Goal: Task Accomplishment & Management: Use online tool/utility

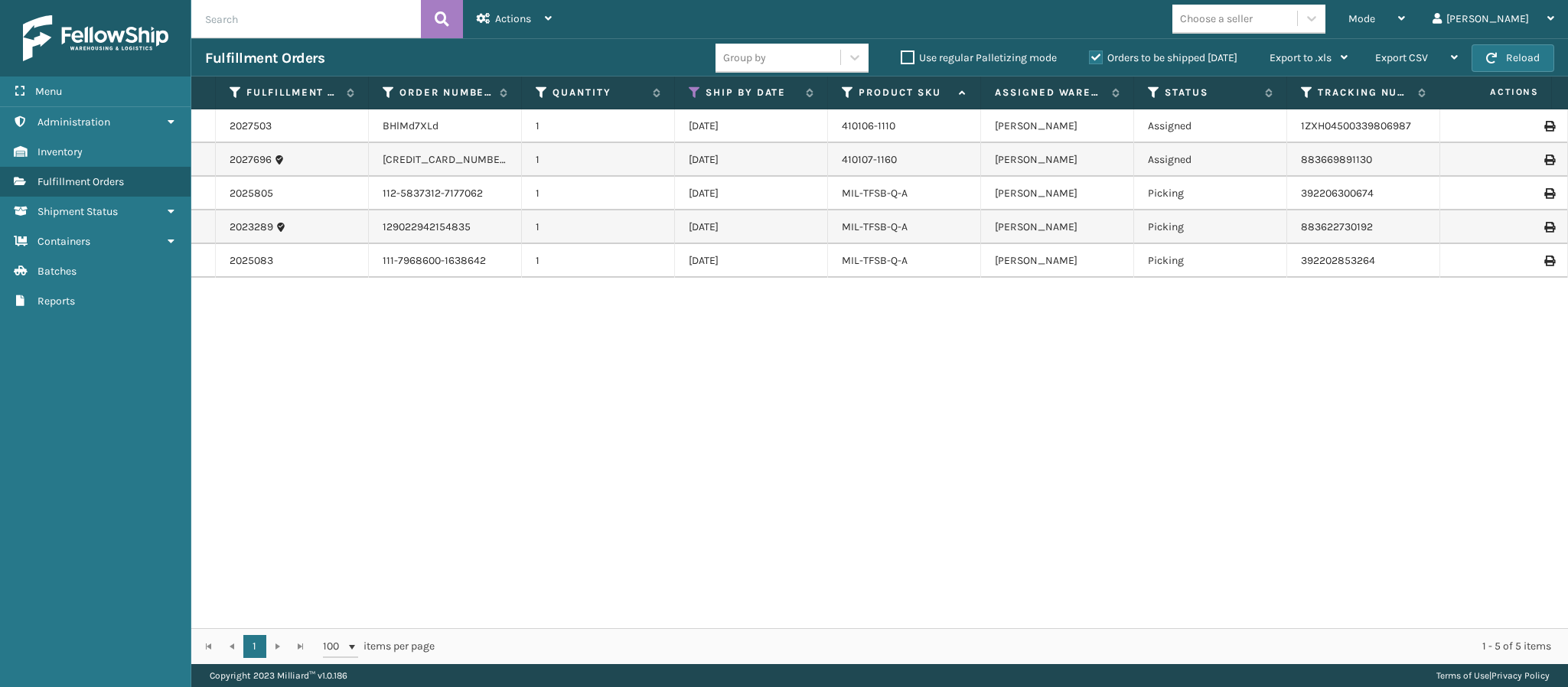
click at [1369, 443] on div "2027503 BHlMd7XLd 1 [DATE] 410106-1110 [PERSON_NAME] Assigned 1ZXH0450033980698…" at bounding box center [879, 369] width 1377 height 519
click at [1376, 22] on span "Mode" at bounding box center [1361, 18] width 26 height 13
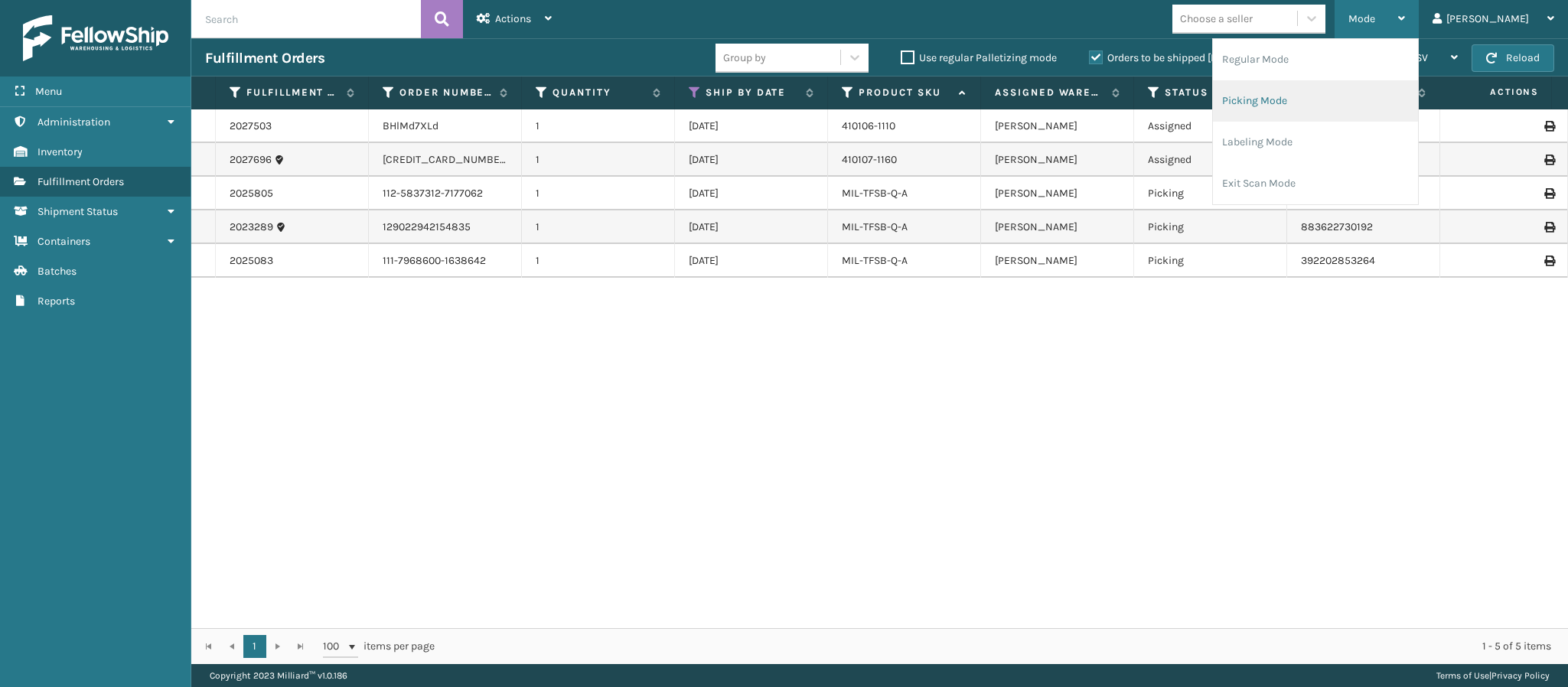
click at [1351, 108] on li "Picking Mode" at bounding box center [1316, 101] width 205 height 42
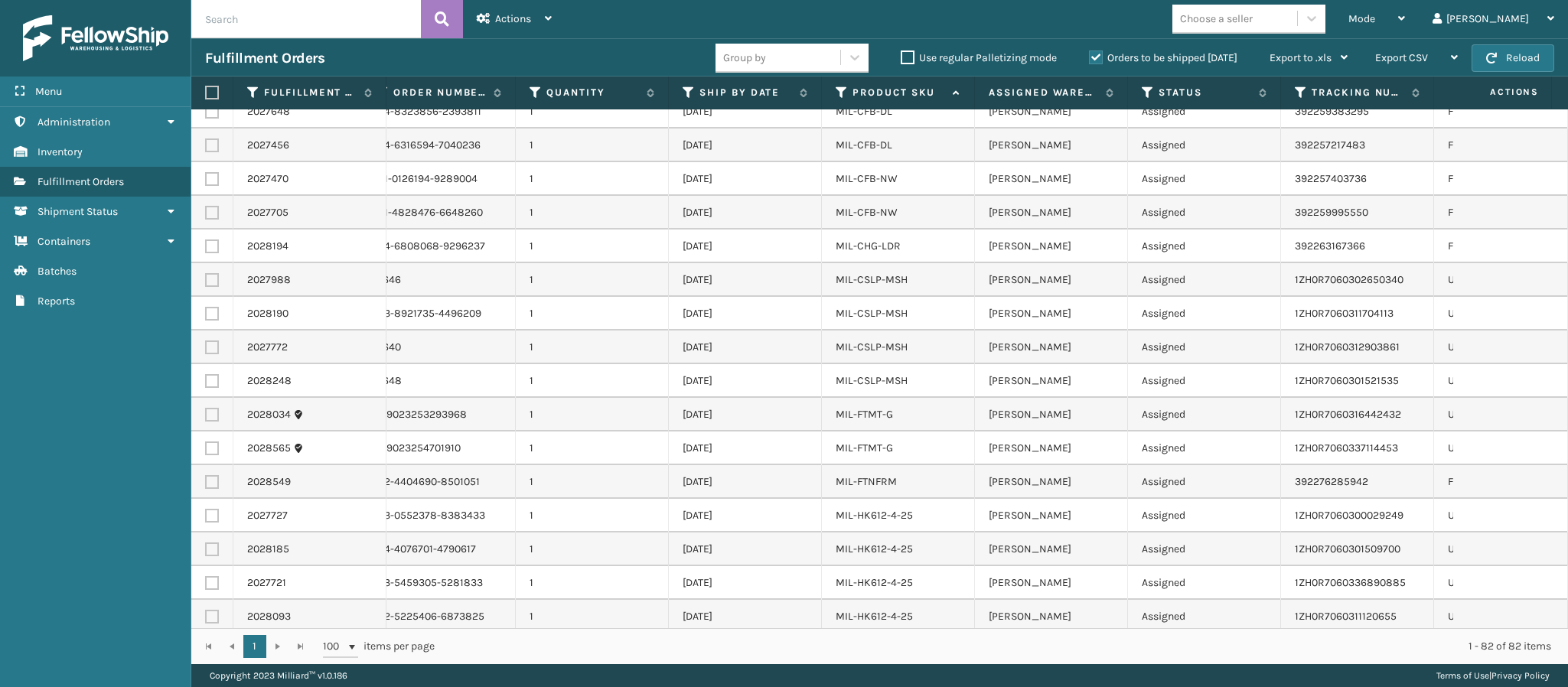
scroll to position [0, 48]
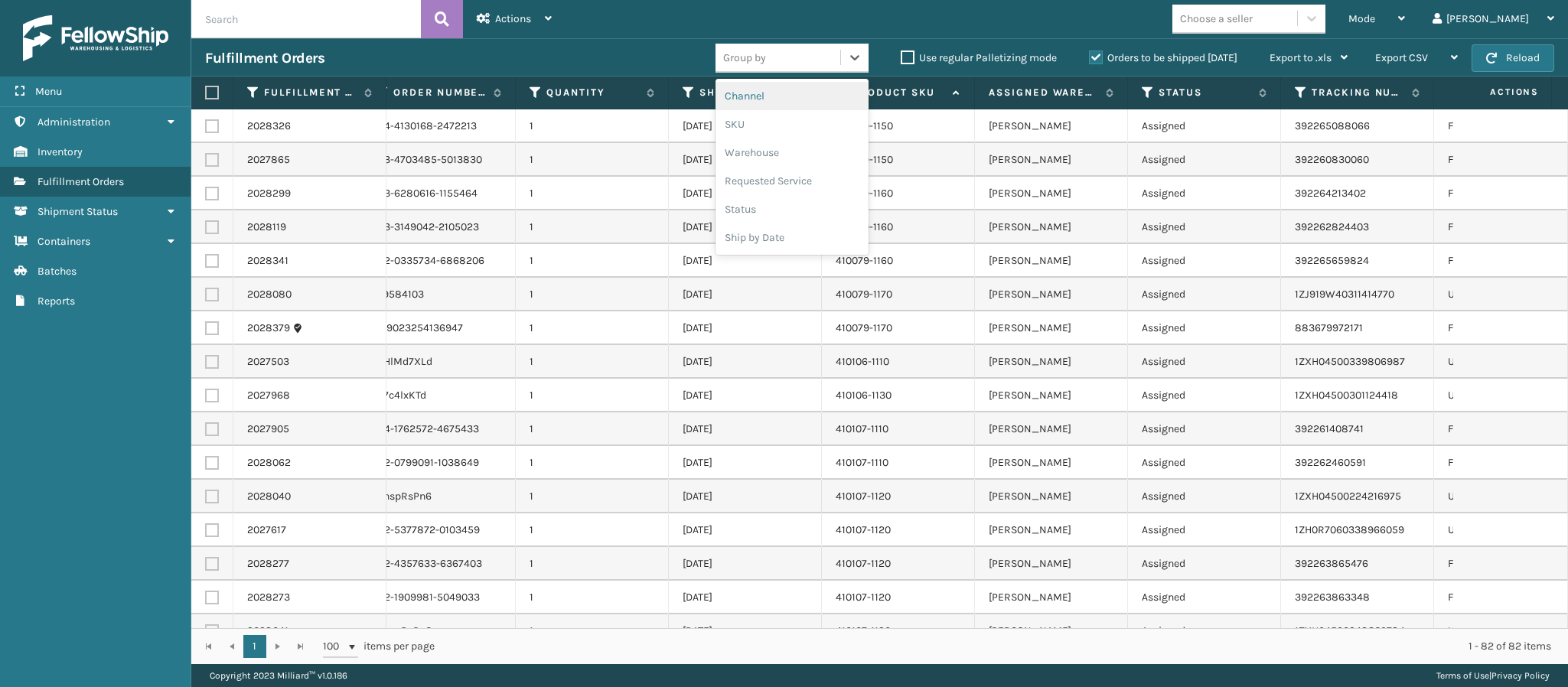
click at [826, 48] on div "Group by" at bounding box center [778, 58] width 125 height 26
click at [770, 239] on div "Ship by Date" at bounding box center [792, 237] width 153 height 28
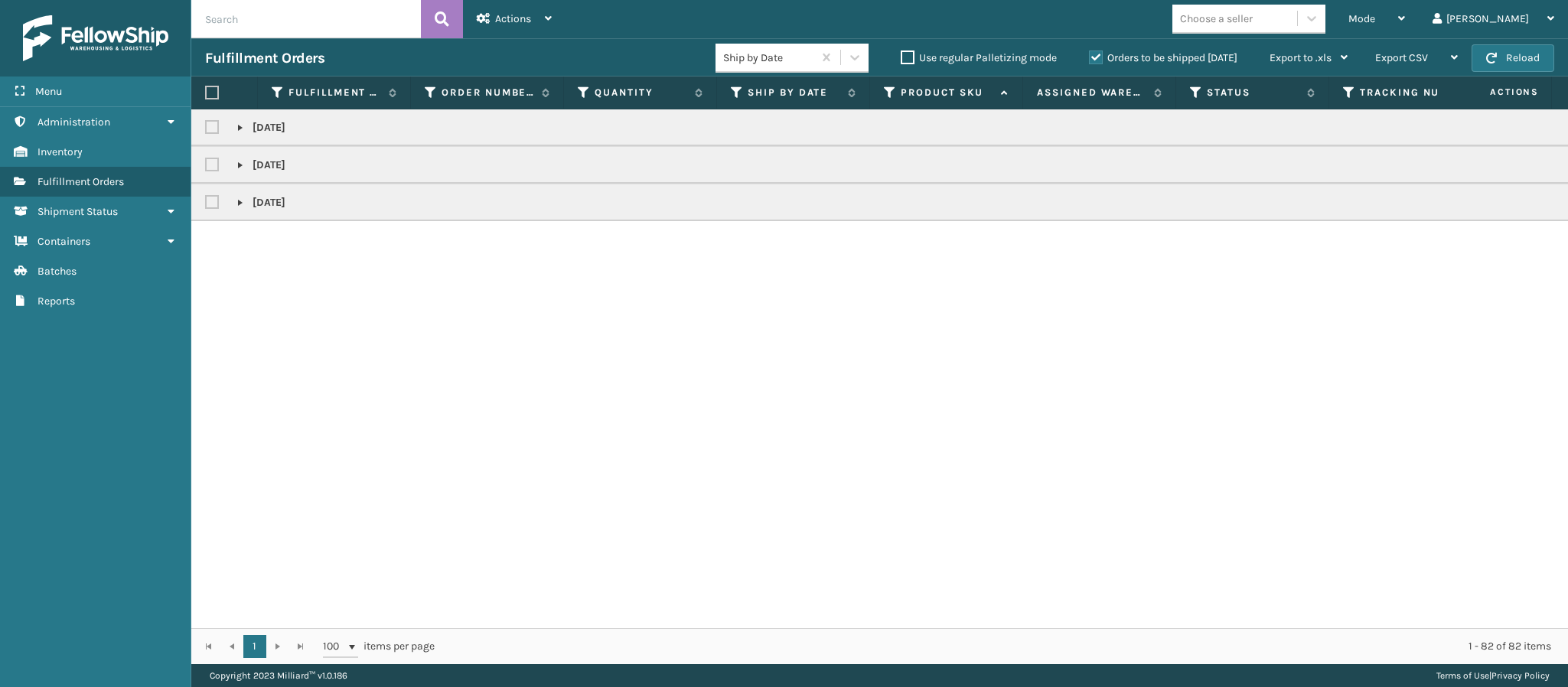
click at [237, 125] on link at bounding box center [239, 127] width 12 height 12
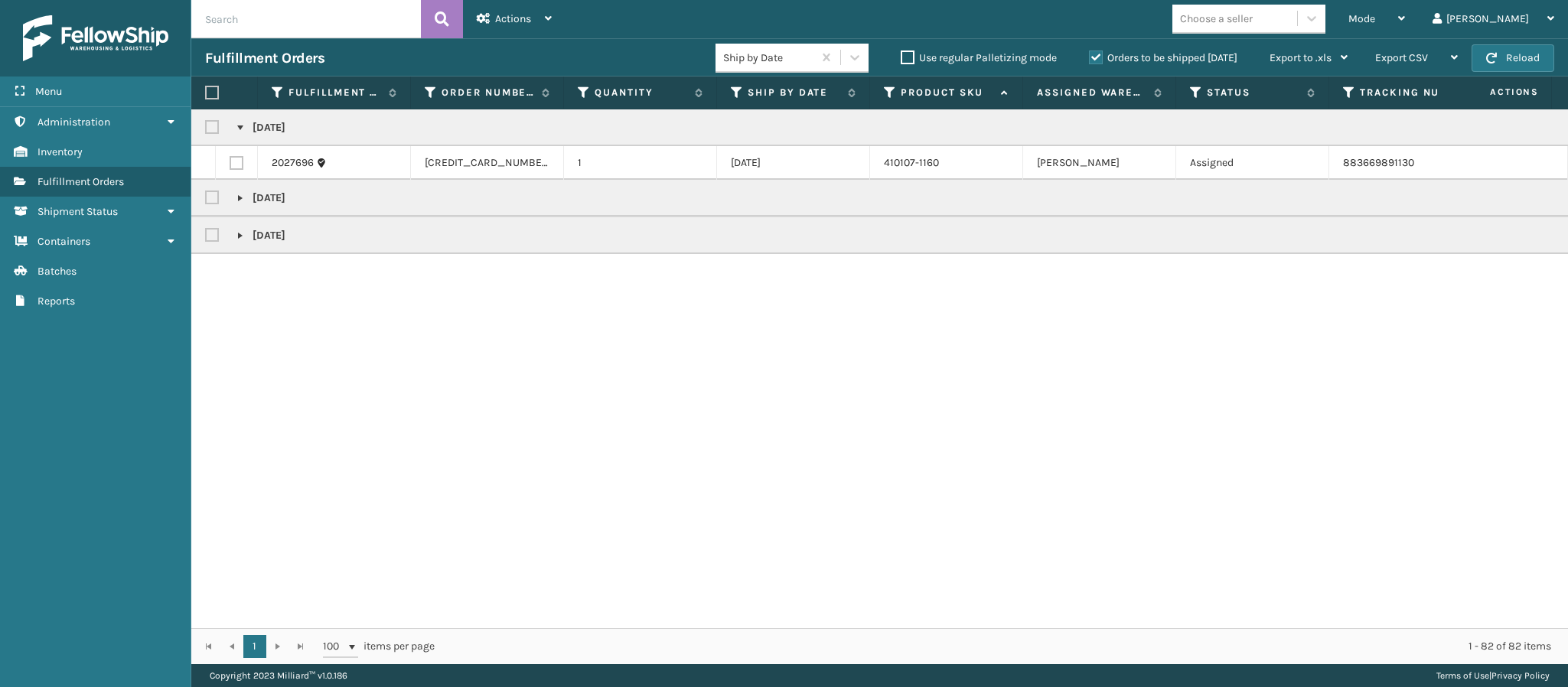
click at [239, 232] on link at bounding box center [239, 235] width 12 height 12
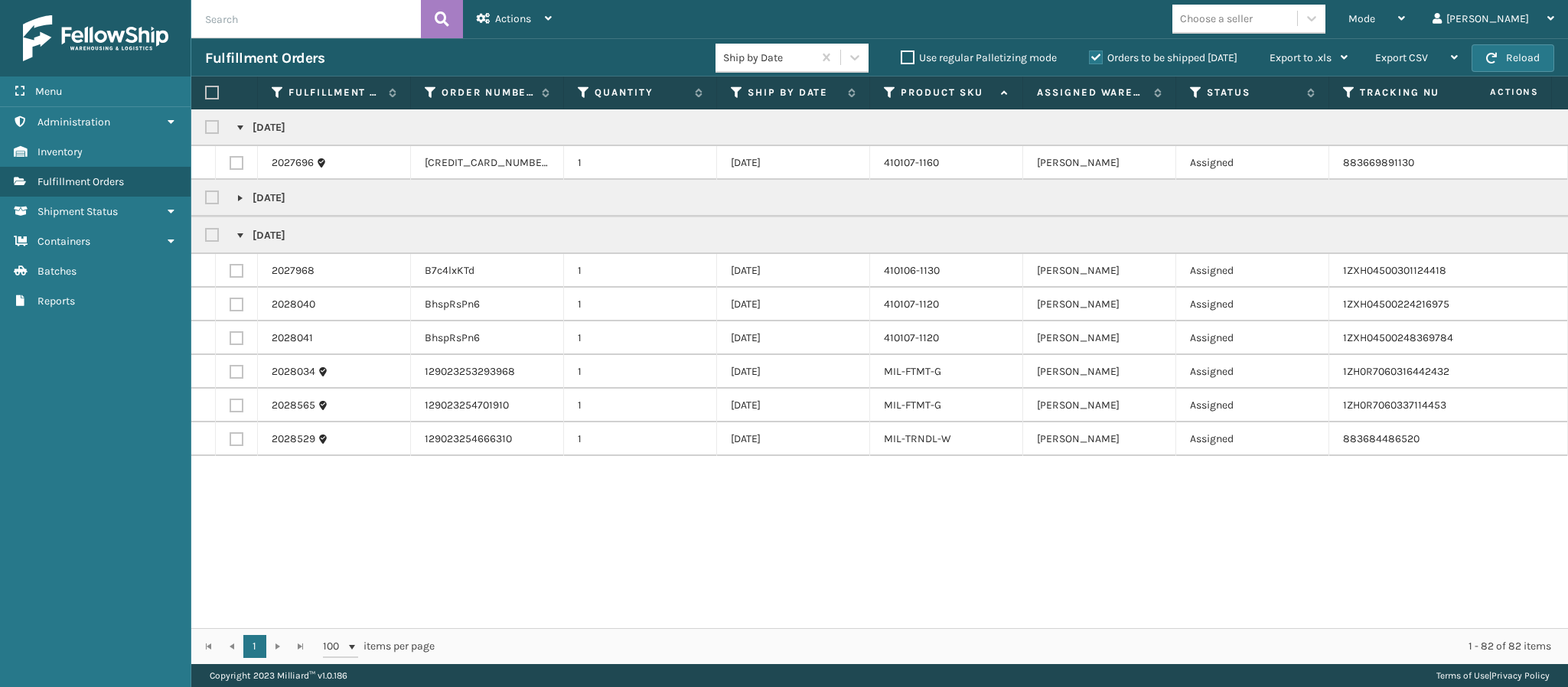
click at [239, 232] on link at bounding box center [239, 235] width 12 height 12
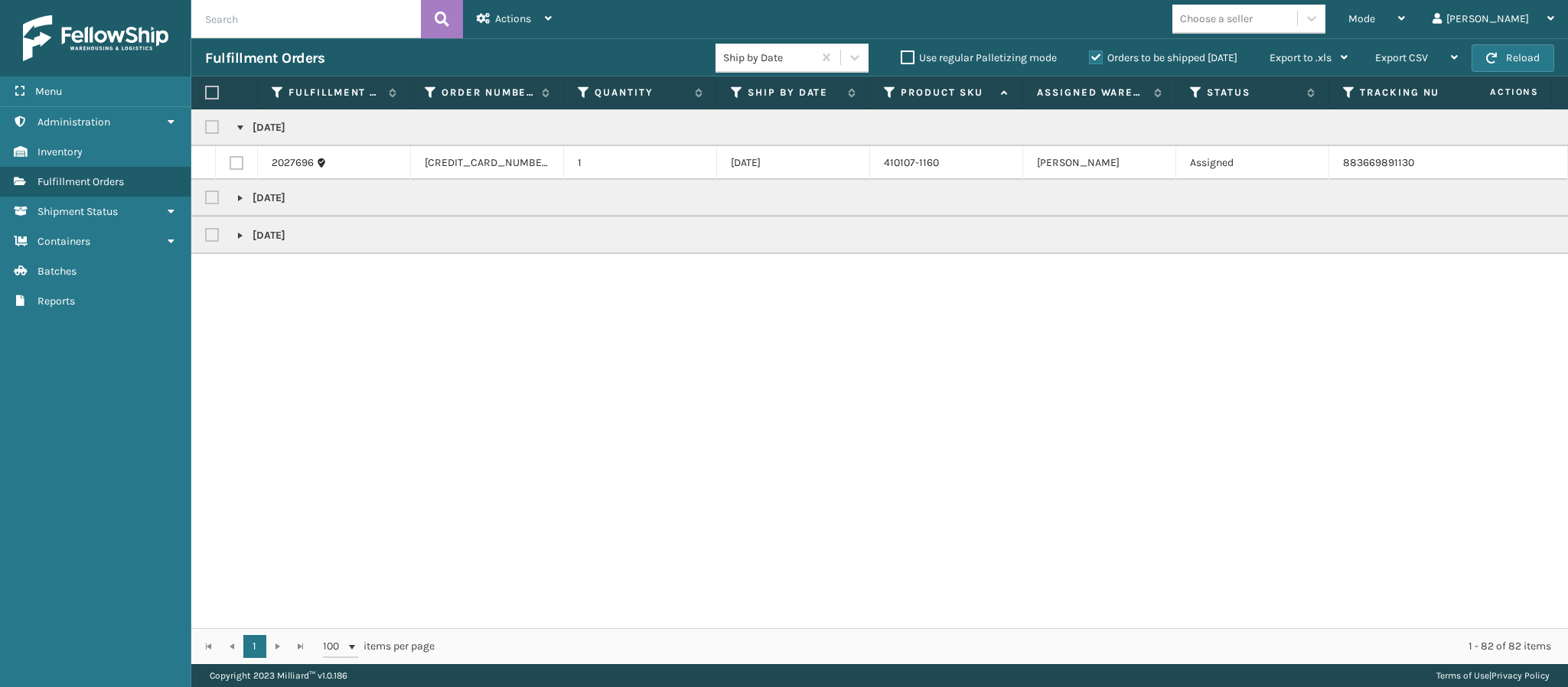
click at [237, 202] on link at bounding box center [239, 198] width 12 height 12
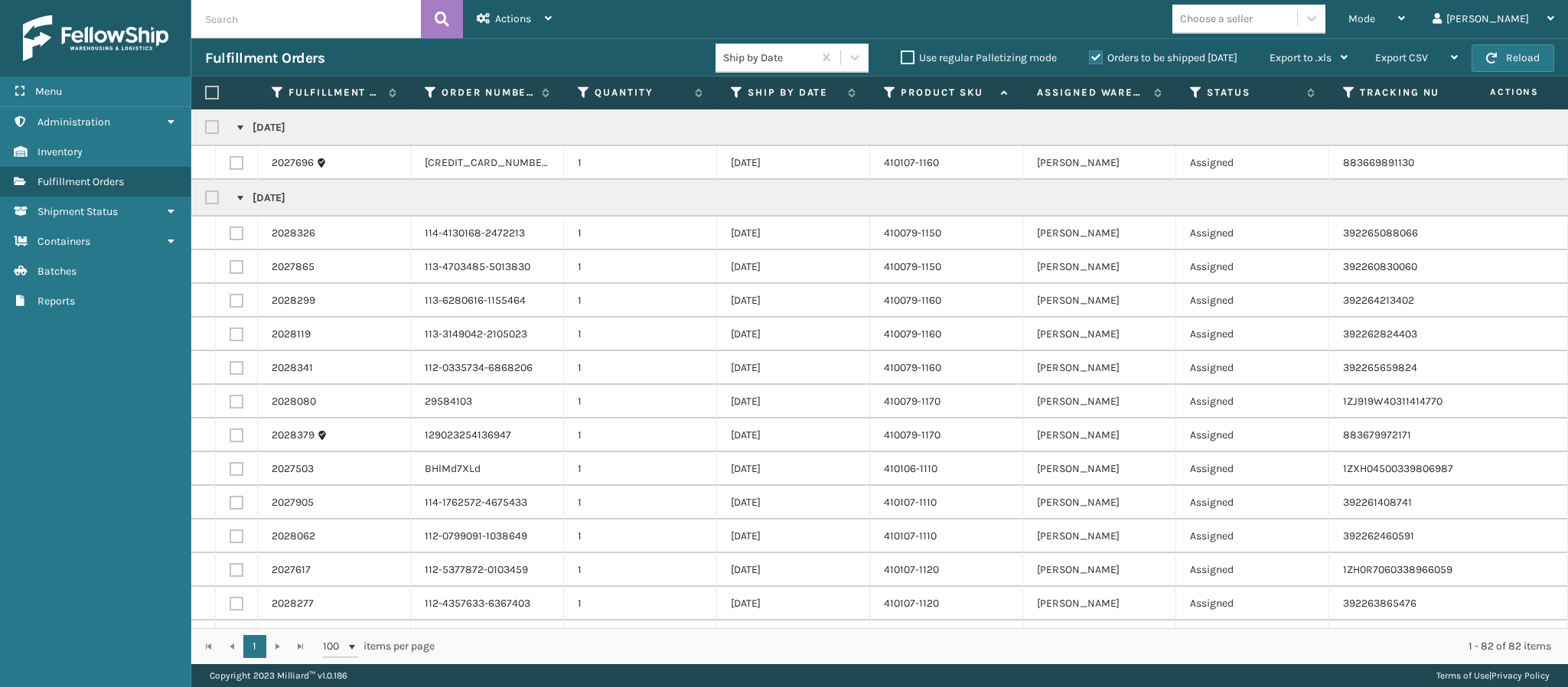
click at [239, 199] on link at bounding box center [239, 198] width 12 height 12
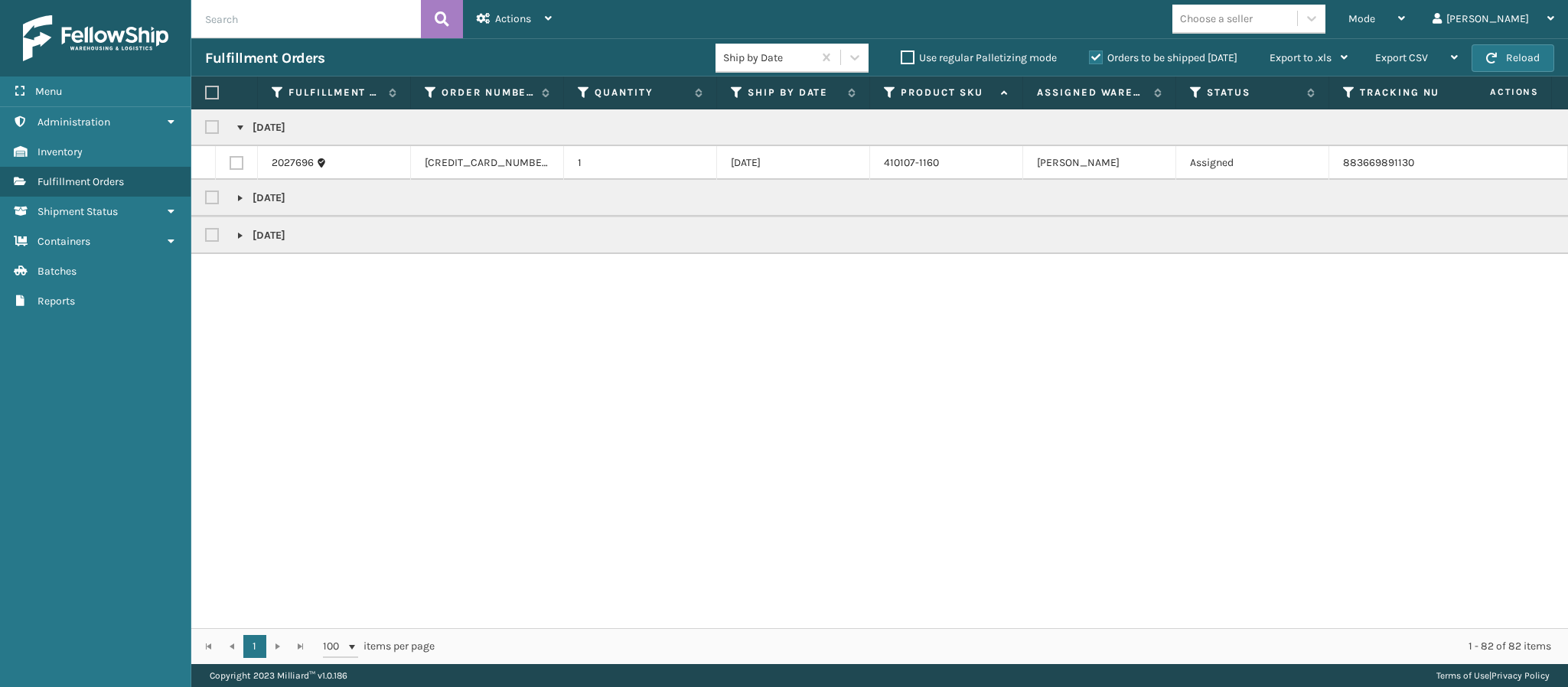
click at [239, 231] on link at bounding box center [239, 235] width 12 height 12
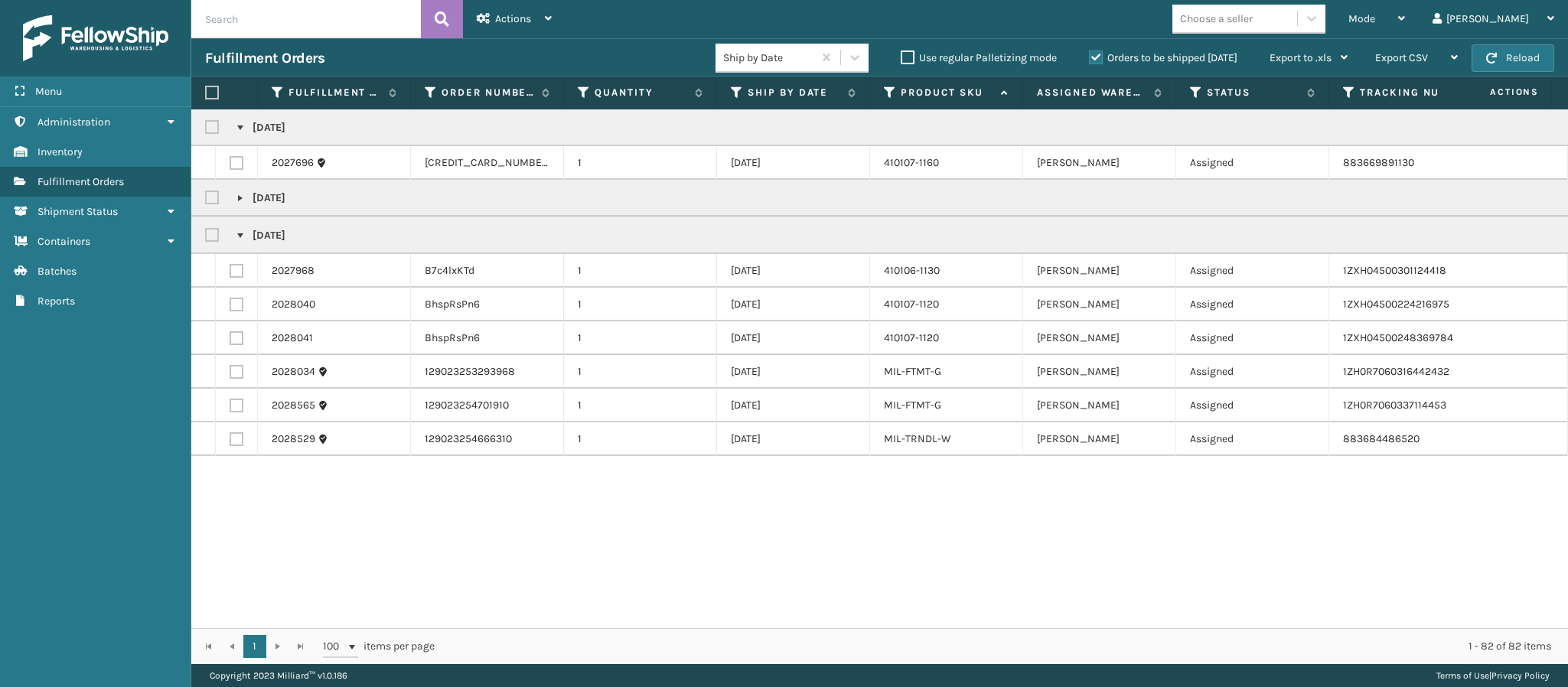
click at [239, 231] on link at bounding box center [239, 235] width 12 height 12
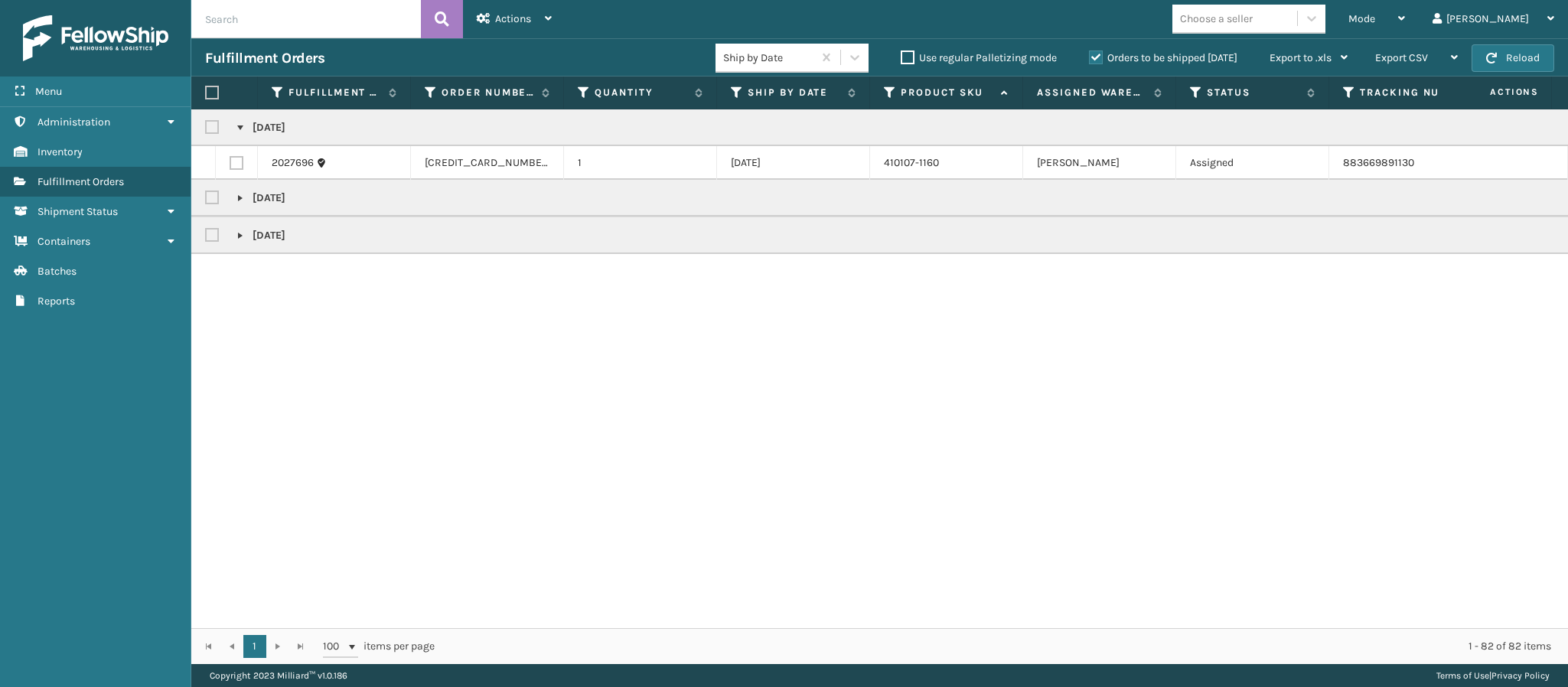
click at [239, 231] on link at bounding box center [239, 235] width 12 height 12
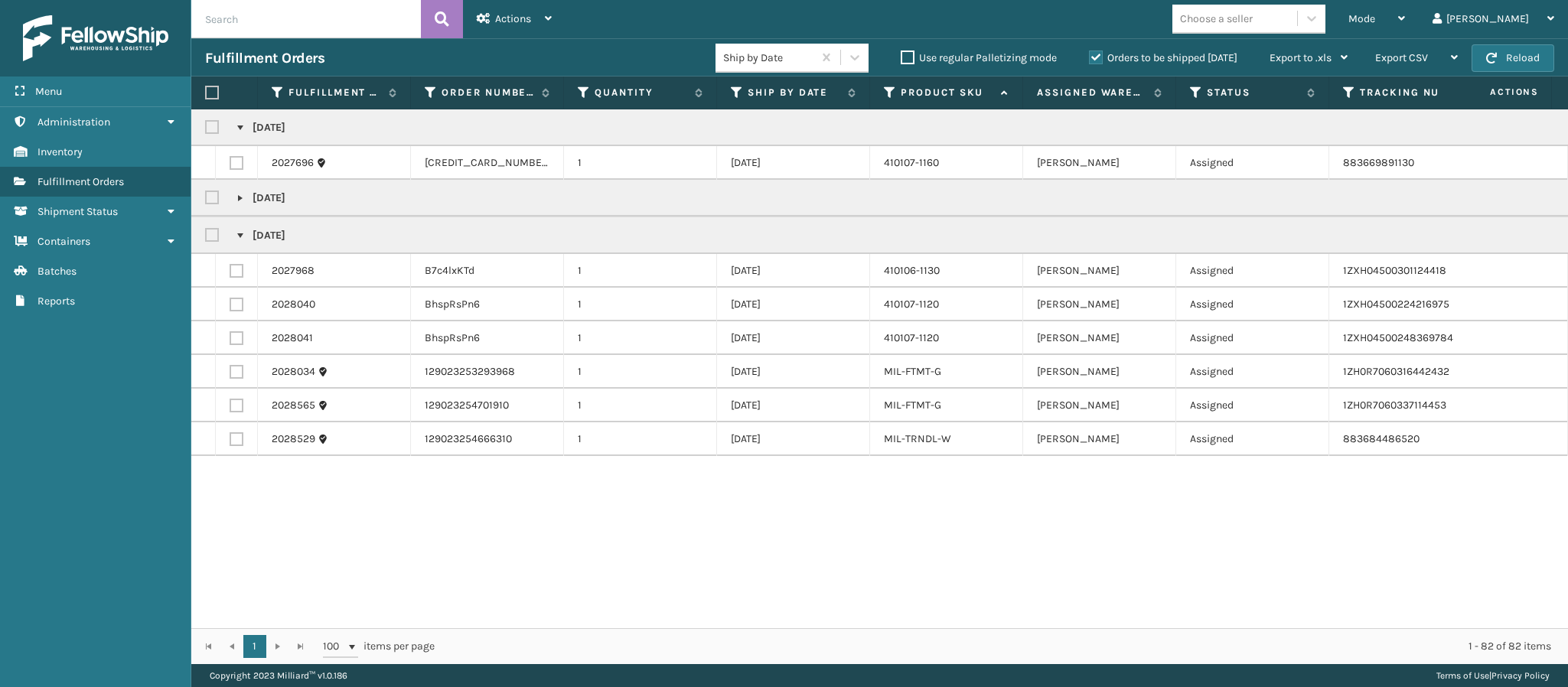
click at [239, 231] on link at bounding box center [239, 235] width 12 height 12
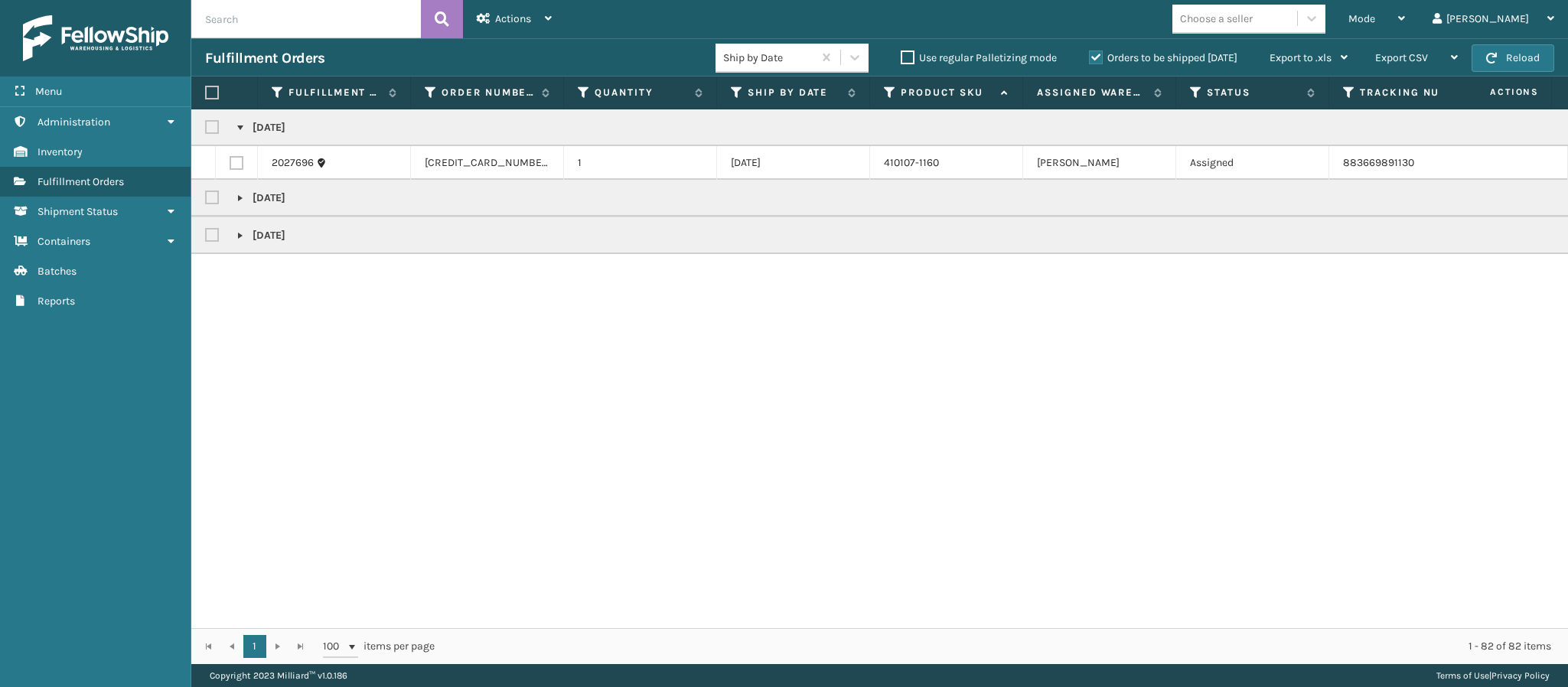
click at [244, 204] on link at bounding box center [239, 198] width 12 height 12
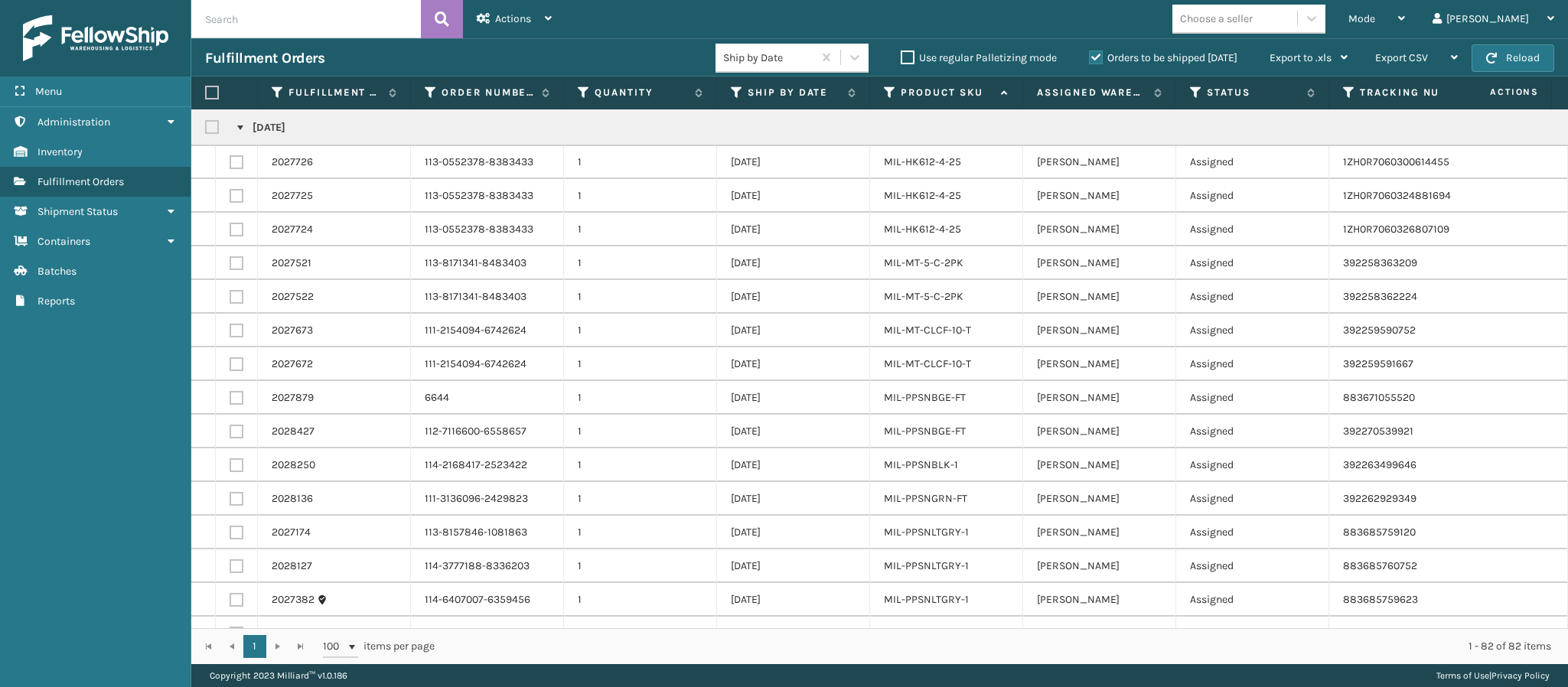
scroll to position [2167, 0]
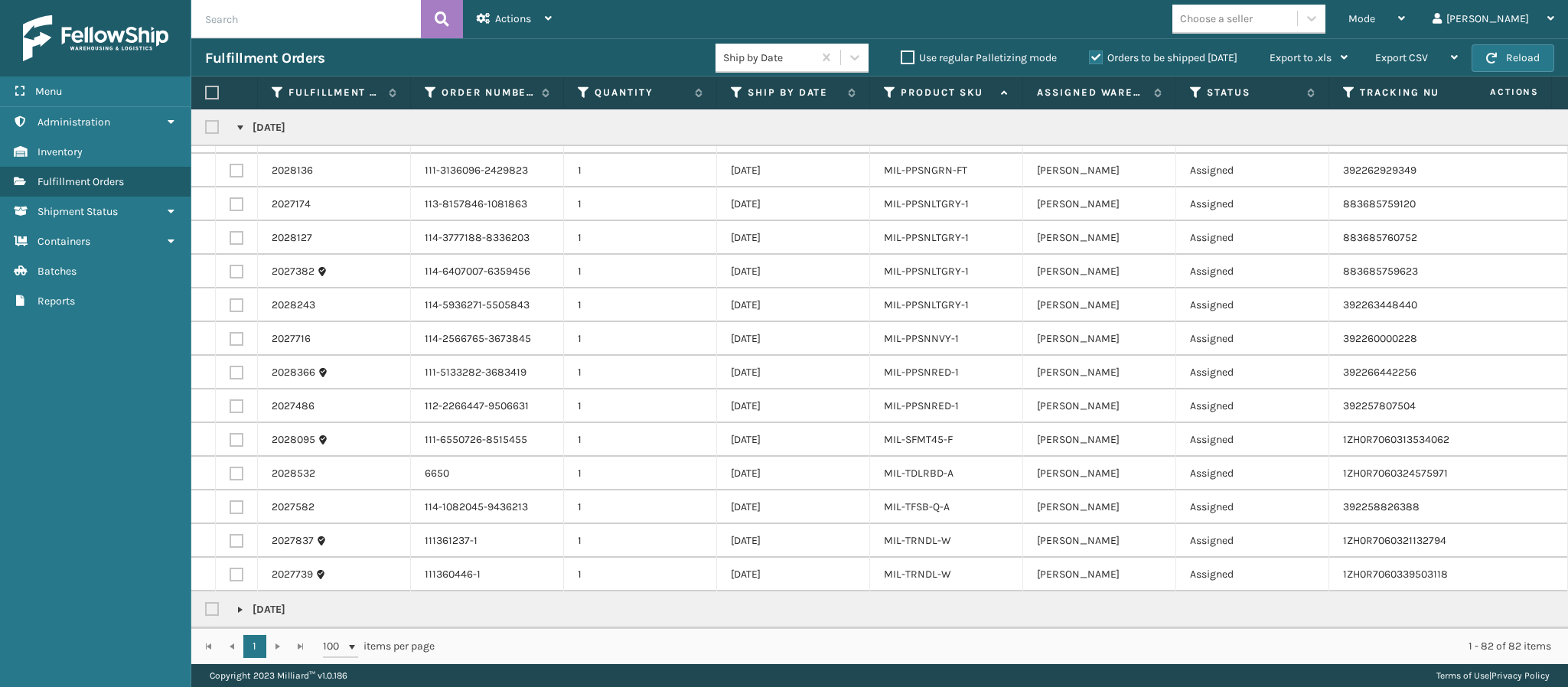
click at [243, 604] on link at bounding box center [239, 609] width 12 height 12
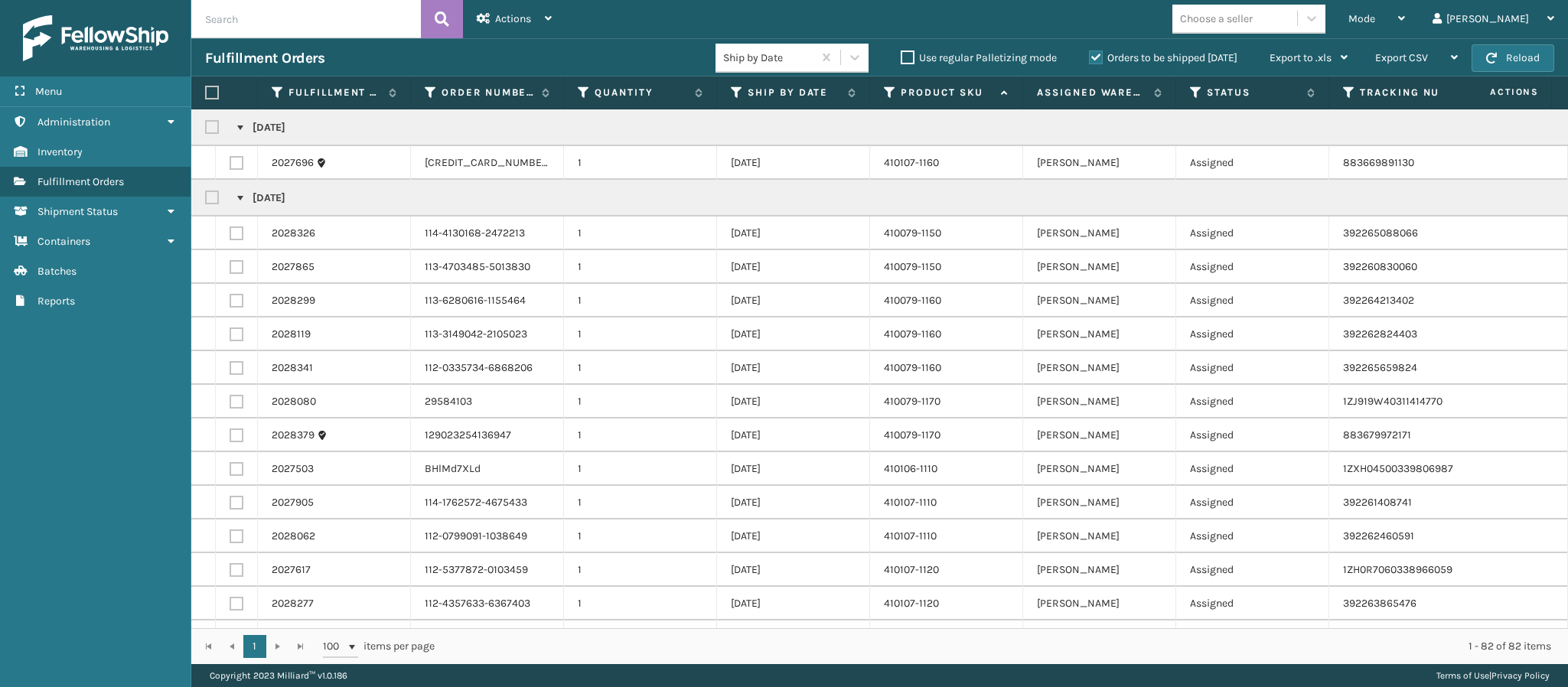
scroll to position [0, 506]
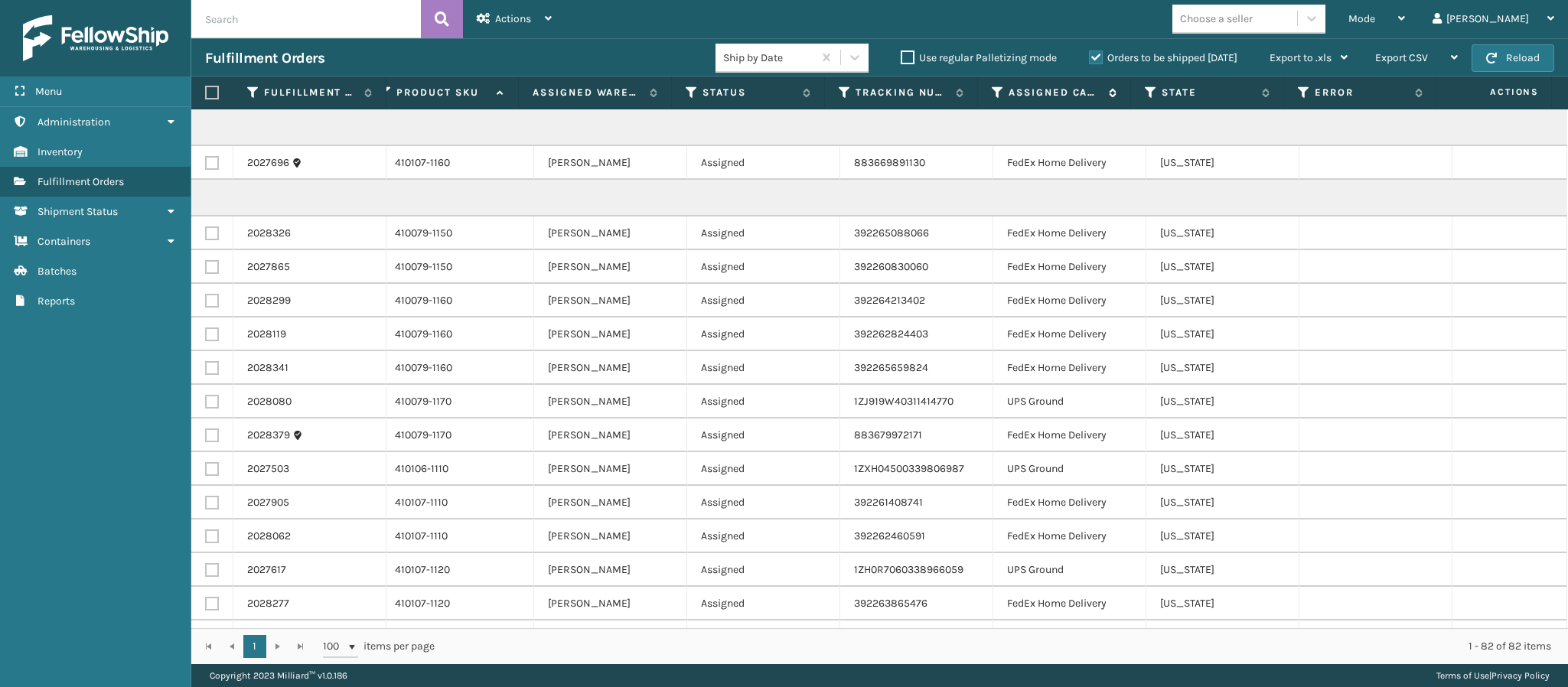
click at [996, 93] on icon at bounding box center [998, 92] width 12 height 14
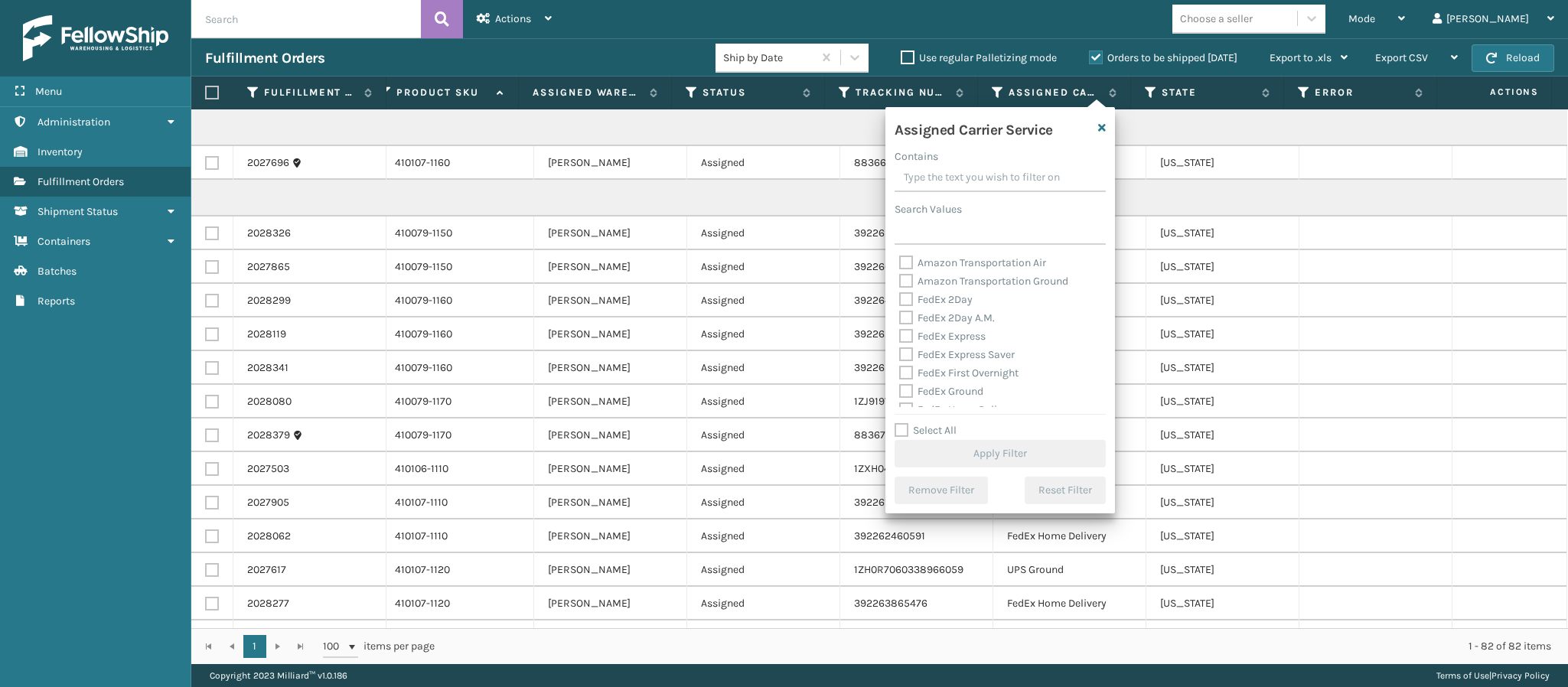
click at [933, 295] on label "FedEx 2Day" at bounding box center [936, 299] width 74 height 13
click at [900, 295] on input "FedEx 2Day" at bounding box center [899, 295] width 1 height 10
checkbox input "true"
click at [930, 315] on label "FedEx 2Day A.M." at bounding box center [947, 318] width 95 height 13
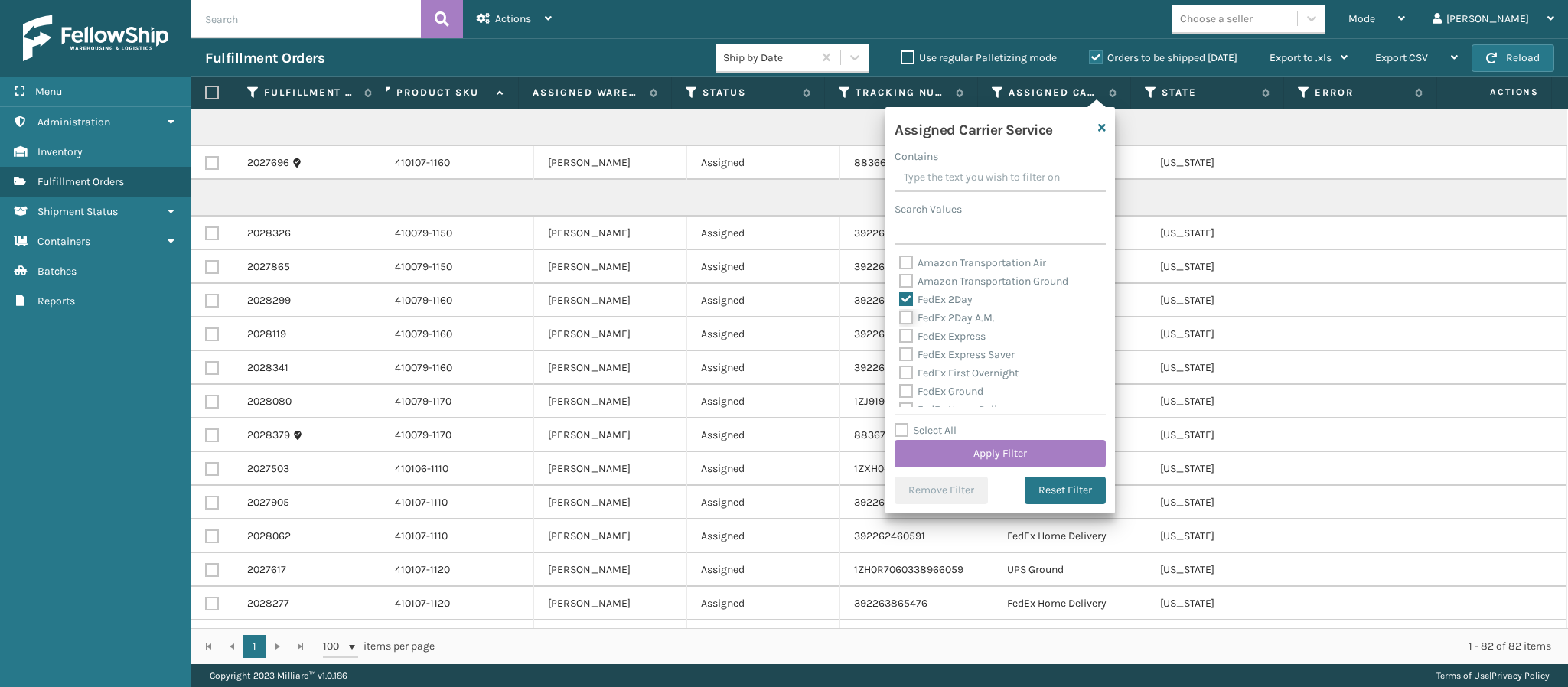
click at [900, 315] on input "FedEx 2Day A.M." at bounding box center [899, 314] width 1 height 10
checkbox input "true"
click at [930, 336] on label "FedEx Express" at bounding box center [943, 336] width 86 height 13
click at [900, 336] on input "FedEx Express" at bounding box center [899, 332] width 1 height 10
checkbox input "true"
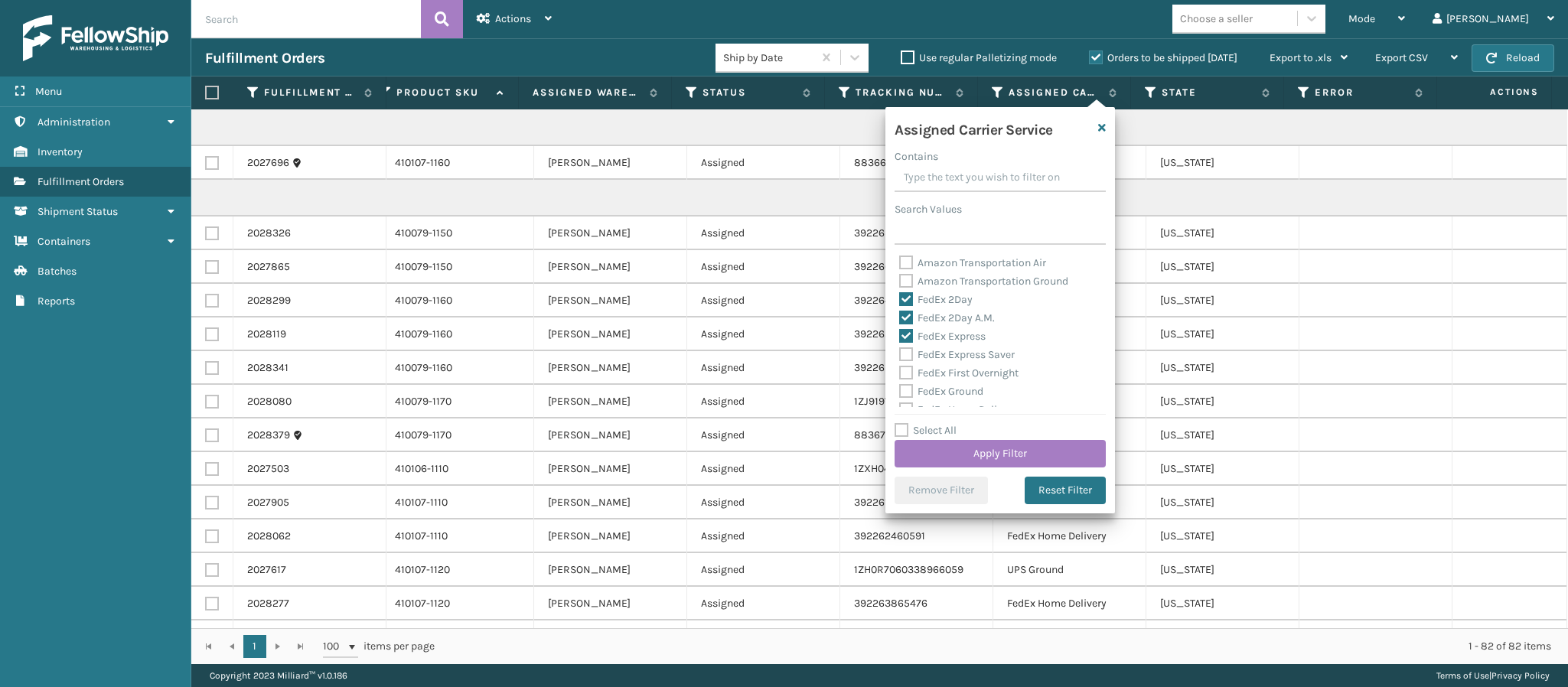
click at [931, 350] on label "FedEx Express Saver" at bounding box center [957, 355] width 115 height 13
click at [899, 352] on label "FedEx Express Saver" at bounding box center [957, 355] width 115 height 13
click at [899, 352] on input "FedEx Express Saver" at bounding box center [899, 351] width 1 height 10
checkbox input "true"
click at [906, 372] on label "FedEx First Overnight" at bounding box center [959, 373] width 119 height 13
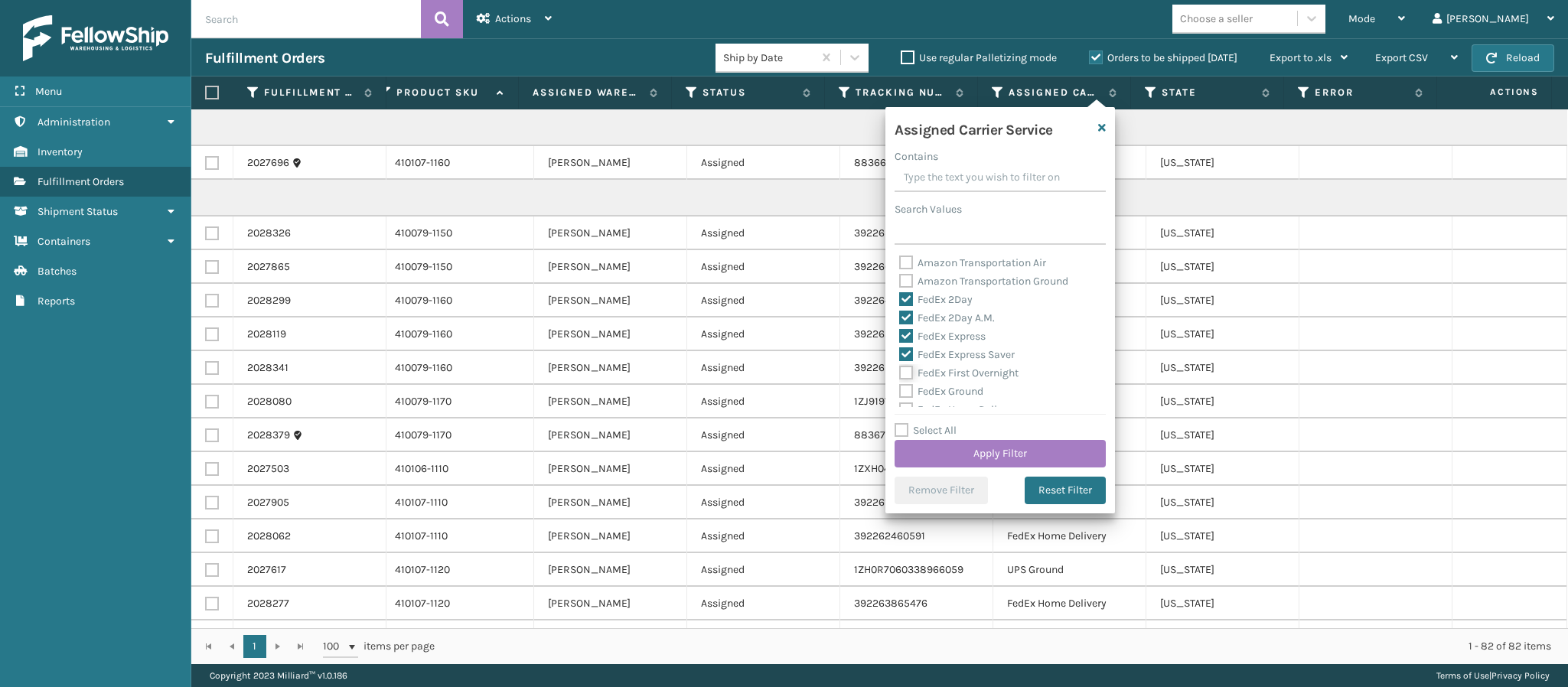
click at [900, 372] on input "FedEx First Overnight" at bounding box center [899, 369] width 1 height 10
checkbox input "true"
click at [955, 445] on button "Apply Filter" at bounding box center [1000, 454] width 211 height 27
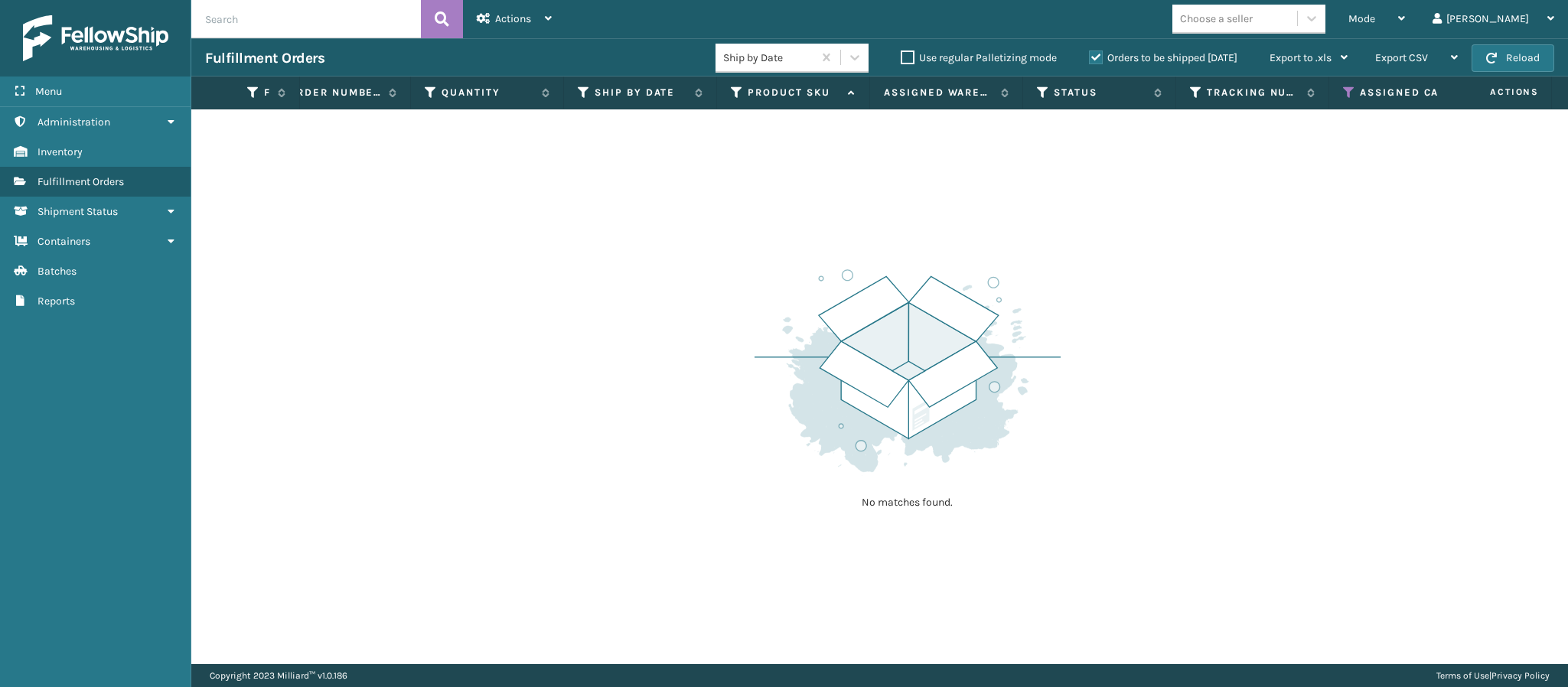
scroll to position [0, 352]
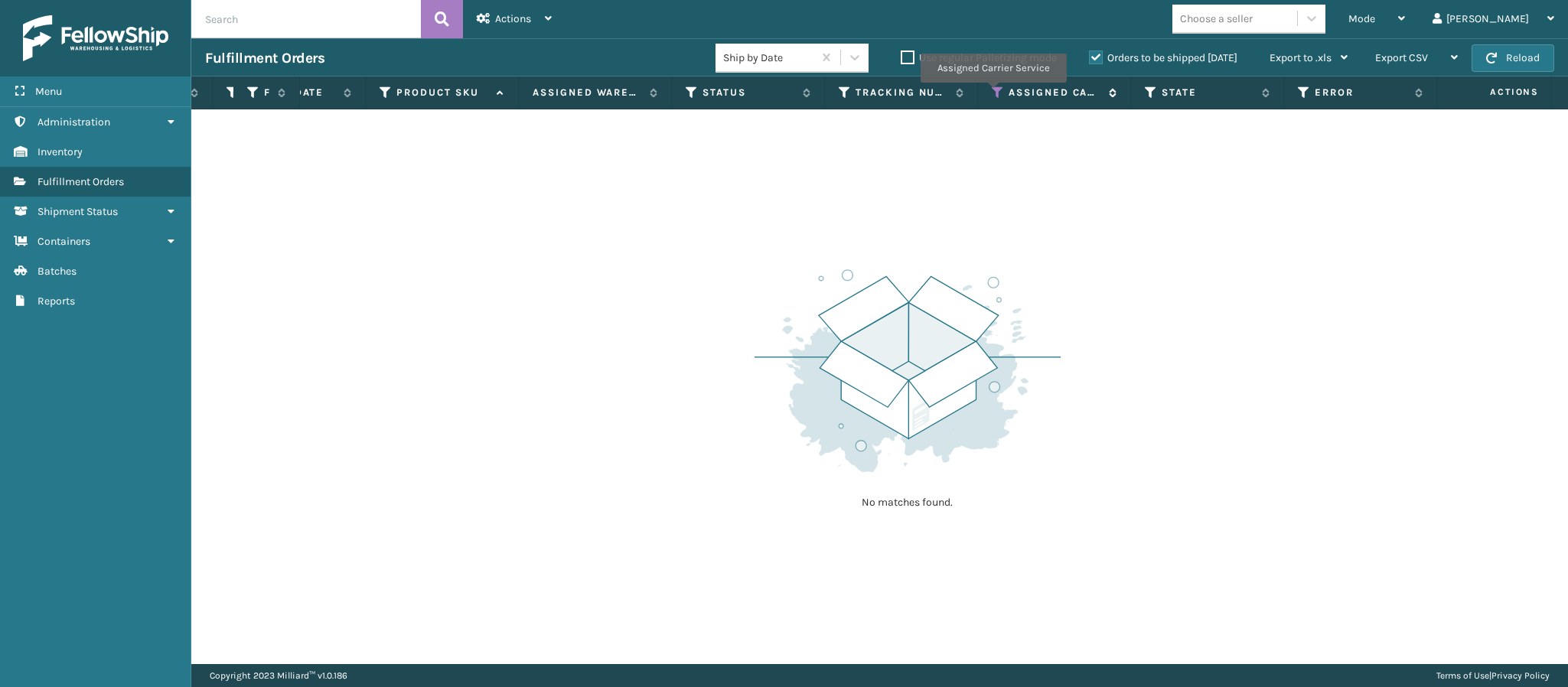
click at [993, 94] on icon at bounding box center [998, 92] width 12 height 14
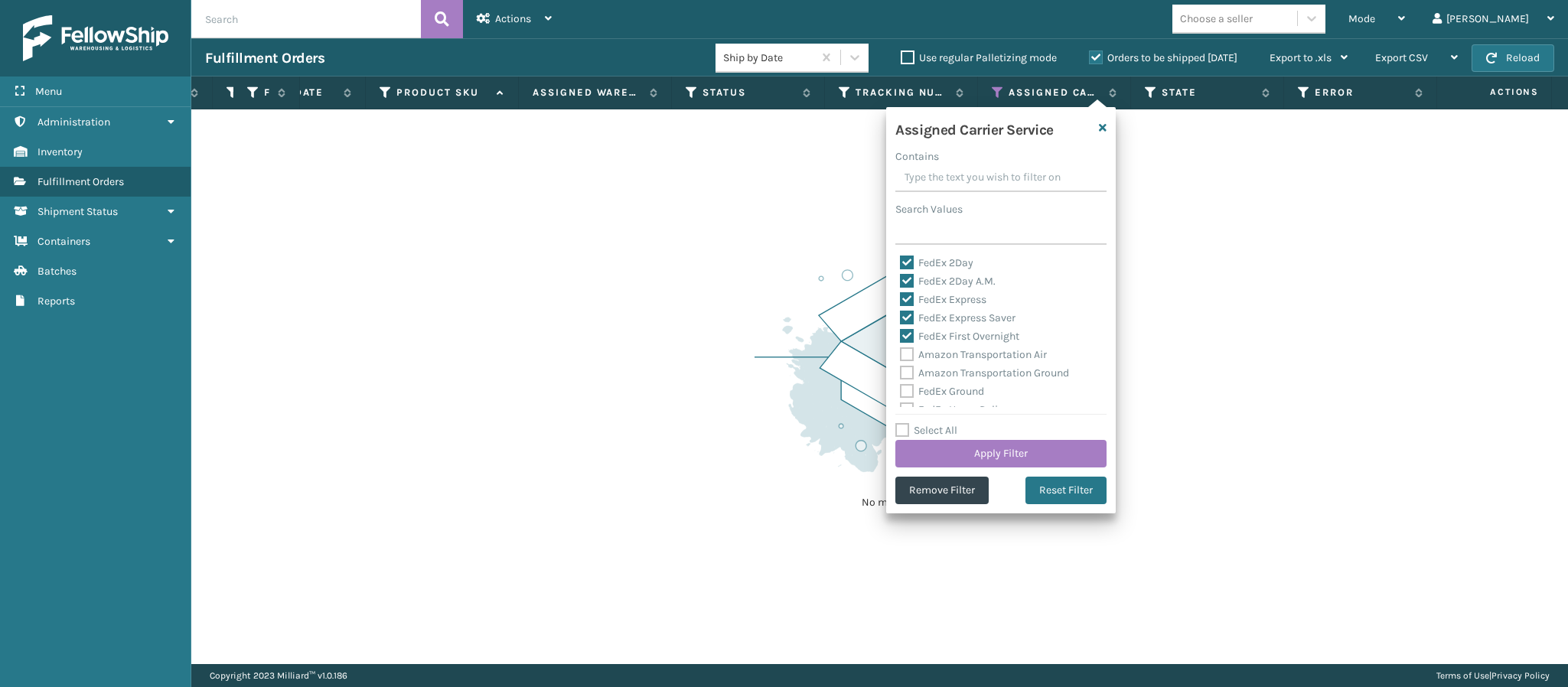
click at [927, 331] on label "FedEx First Overnight" at bounding box center [959, 336] width 119 height 13
click at [901, 331] on input "FedEx First Overnight" at bounding box center [900, 332] width 1 height 10
checkbox input "false"
click at [930, 312] on label "FedEx Express Saver" at bounding box center [958, 318] width 115 height 13
click at [901, 312] on input "FedEx Express Saver" at bounding box center [900, 314] width 1 height 10
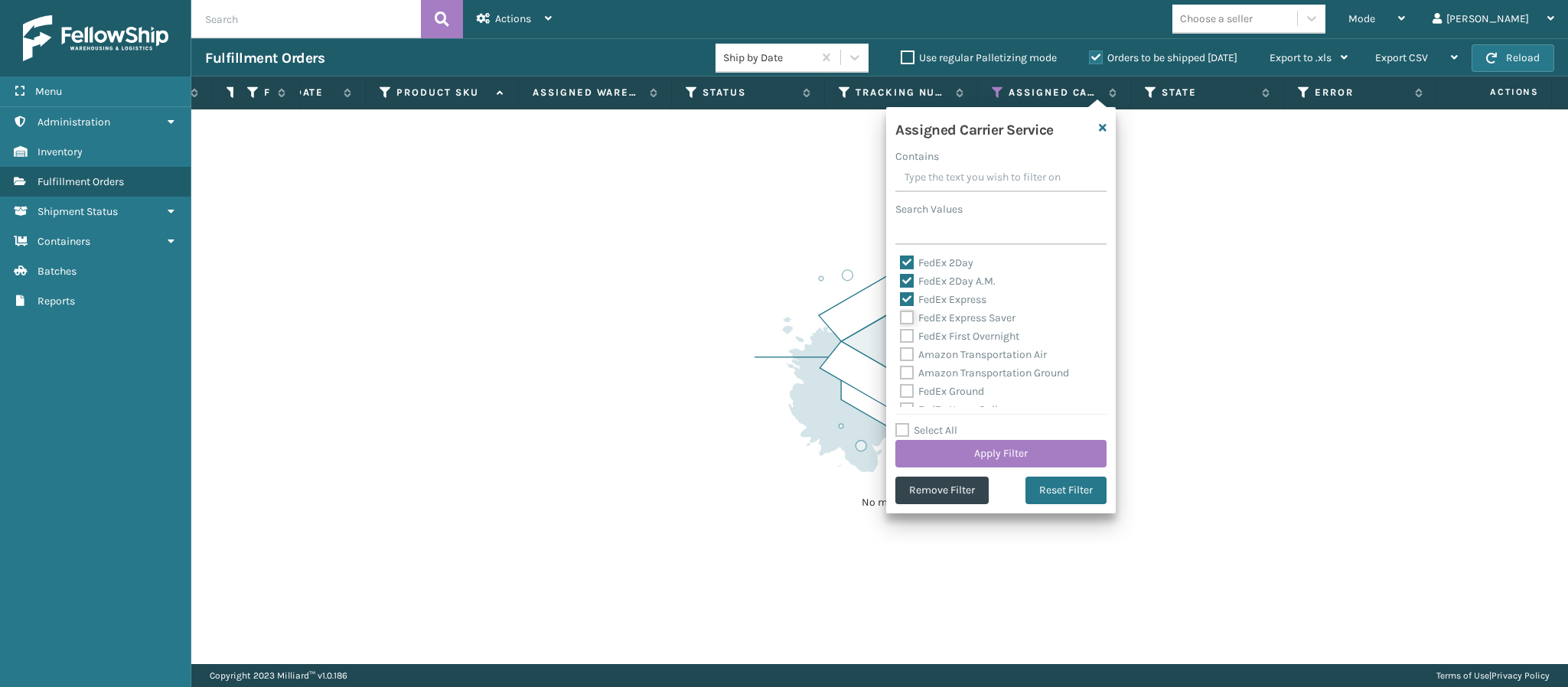
checkbox input "false"
click at [951, 293] on label "FedEx Express" at bounding box center [943, 299] width 86 height 13
click at [901, 292] on input "FedEx Express" at bounding box center [900, 295] width 1 height 10
checkbox input "false"
click at [953, 280] on label "FedEx 2Day A.M." at bounding box center [947, 281] width 95 height 13
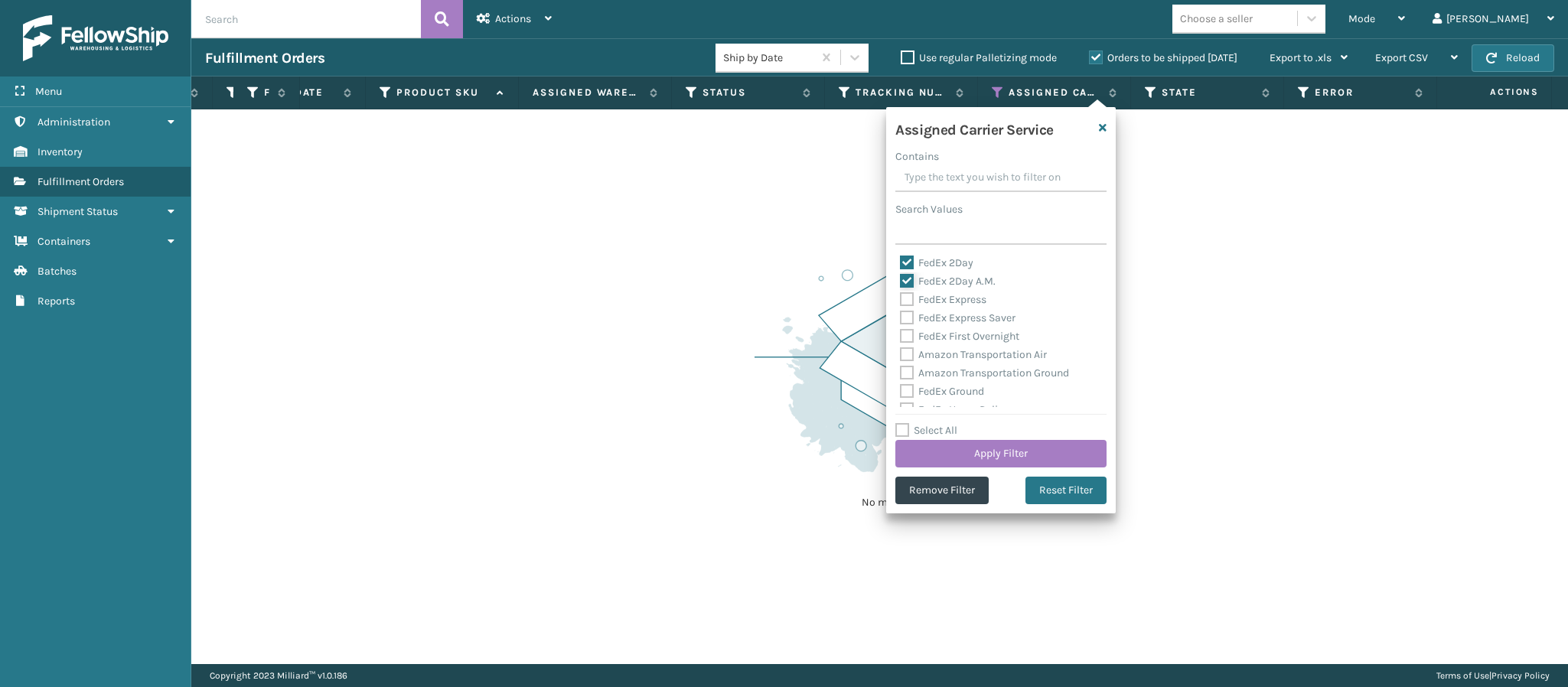
click at [901, 280] on input "FedEx 2Day A.M." at bounding box center [900, 277] width 1 height 10
checkbox input "false"
click at [955, 265] on label "FedEx 2Day" at bounding box center [937, 263] width 74 height 13
click at [901, 264] on input "FedEx 2Day" at bounding box center [900, 259] width 1 height 10
checkbox input "false"
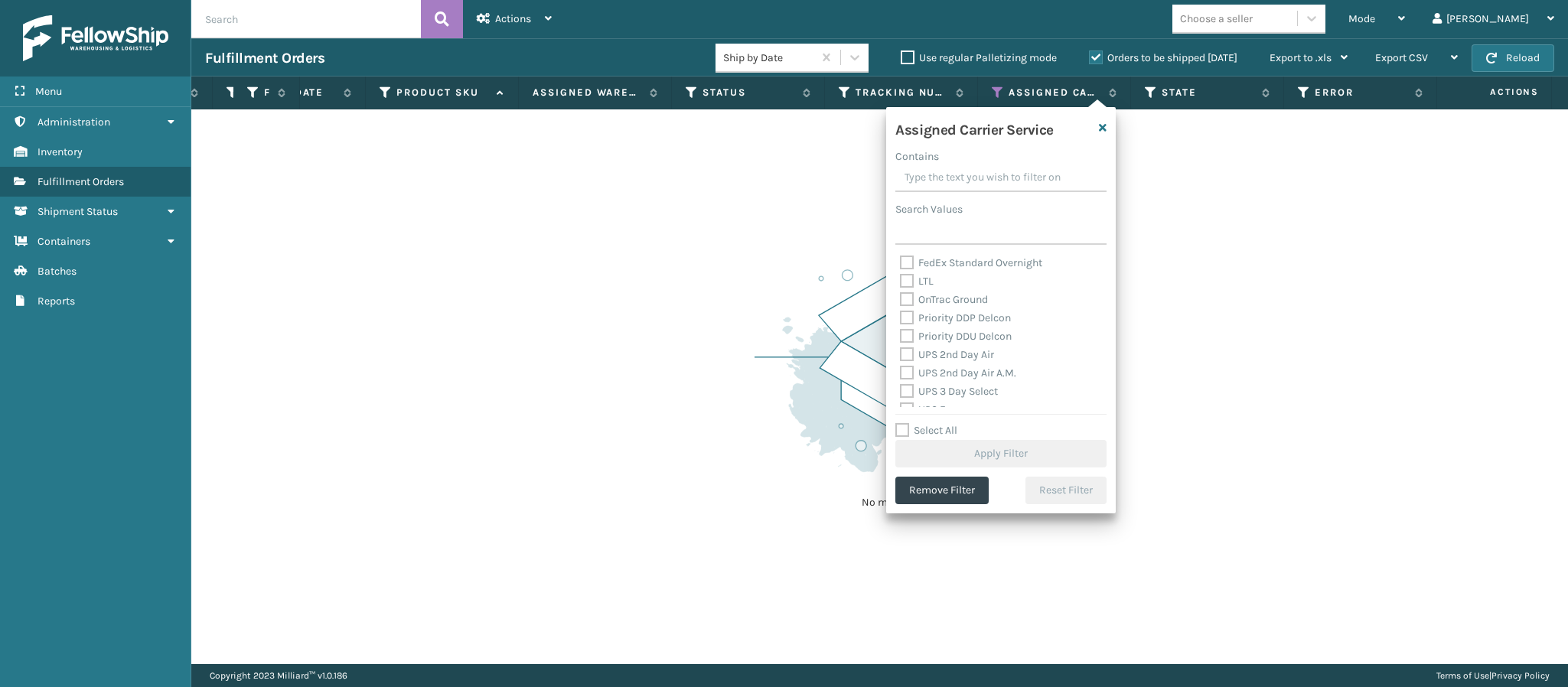
scroll to position [274, 0]
click at [969, 276] on label "UPS 2nd Day Air" at bounding box center [947, 283] width 94 height 13
click at [901, 275] on input "UPS 2nd Day Air" at bounding box center [900, 279] width 1 height 10
checkbox input "true"
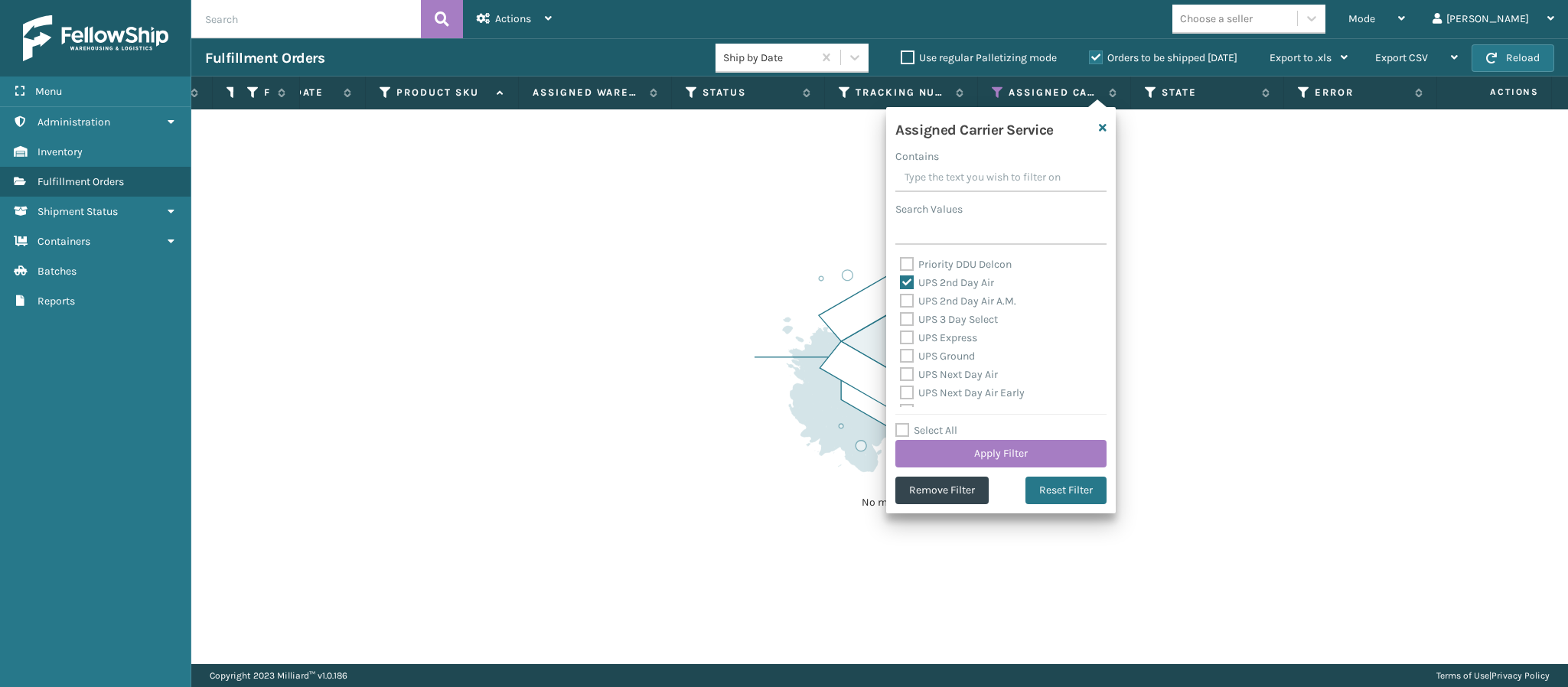
click at [958, 301] on label "UPS 2nd Day Air A.M." at bounding box center [958, 301] width 116 height 13
click at [901, 301] on input "UPS 2nd Day Air A.M." at bounding box center [900, 297] width 1 height 10
checkbox input "true"
click at [951, 315] on label "UPS 3 Day Select" at bounding box center [949, 319] width 98 height 13
click at [901, 315] on input "UPS 3 Day Select" at bounding box center [900, 315] width 1 height 10
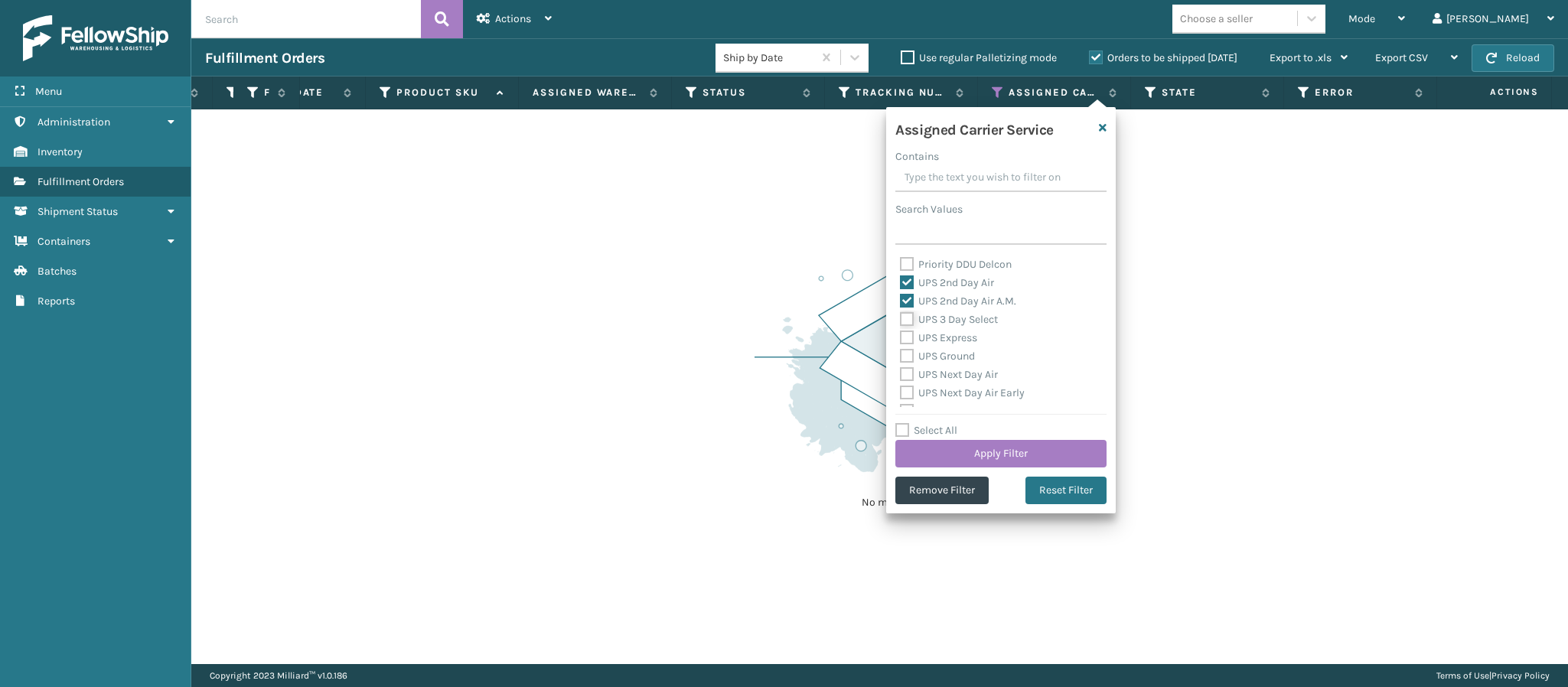
checkbox input "true"
click at [940, 334] on label "UPS Express" at bounding box center [939, 338] width 78 height 13
click at [901, 334] on input "UPS Express" at bounding box center [900, 334] width 1 height 10
checkbox input "true"
click at [939, 350] on label "UPS Ground" at bounding box center [938, 356] width 75 height 13
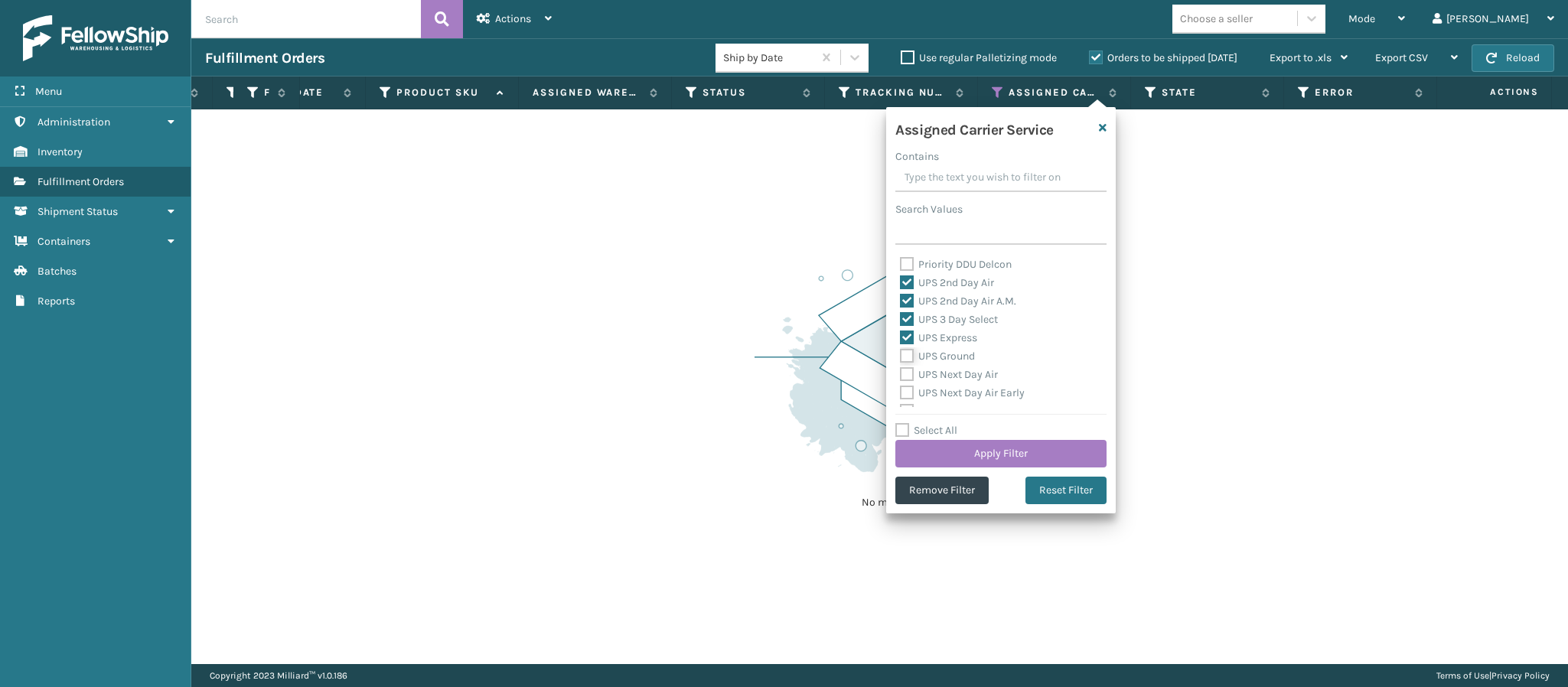
click at [901, 350] on input "UPS Ground" at bounding box center [900, 352] width 1 height 10
checkbox input "true"
click at [943, 372] on label "UPS Next Day Air" at bounding box center [949, 375] width 98 height 13
click at [901, 372] on input "UPS Next Day Air" at bounding box center [900, 371] width 1 height 10
checkbox input "true"
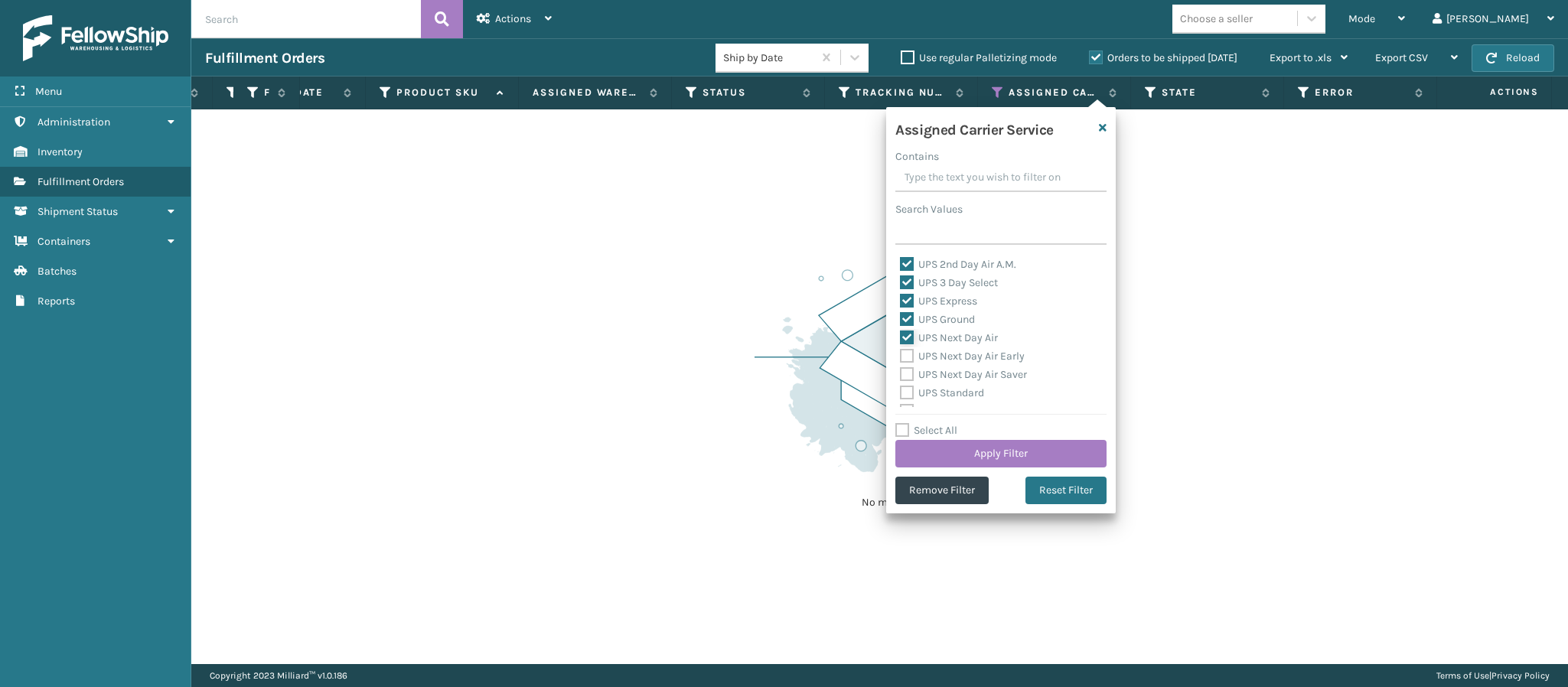
scroll to position [320, 0]
click at [932, 350] on label "UPS Next Day Air Early" at bounding box center [963, 347] width 125 height 13
click at [901, 348] on input "UPS Next Day Air Early" at bounding box center [900, 343] width 1 height 10
checkbox input "true"
click at [935, 359] on label "UPS Next Day Air Saver" at bounding box center [963, 365] width 127 height 13
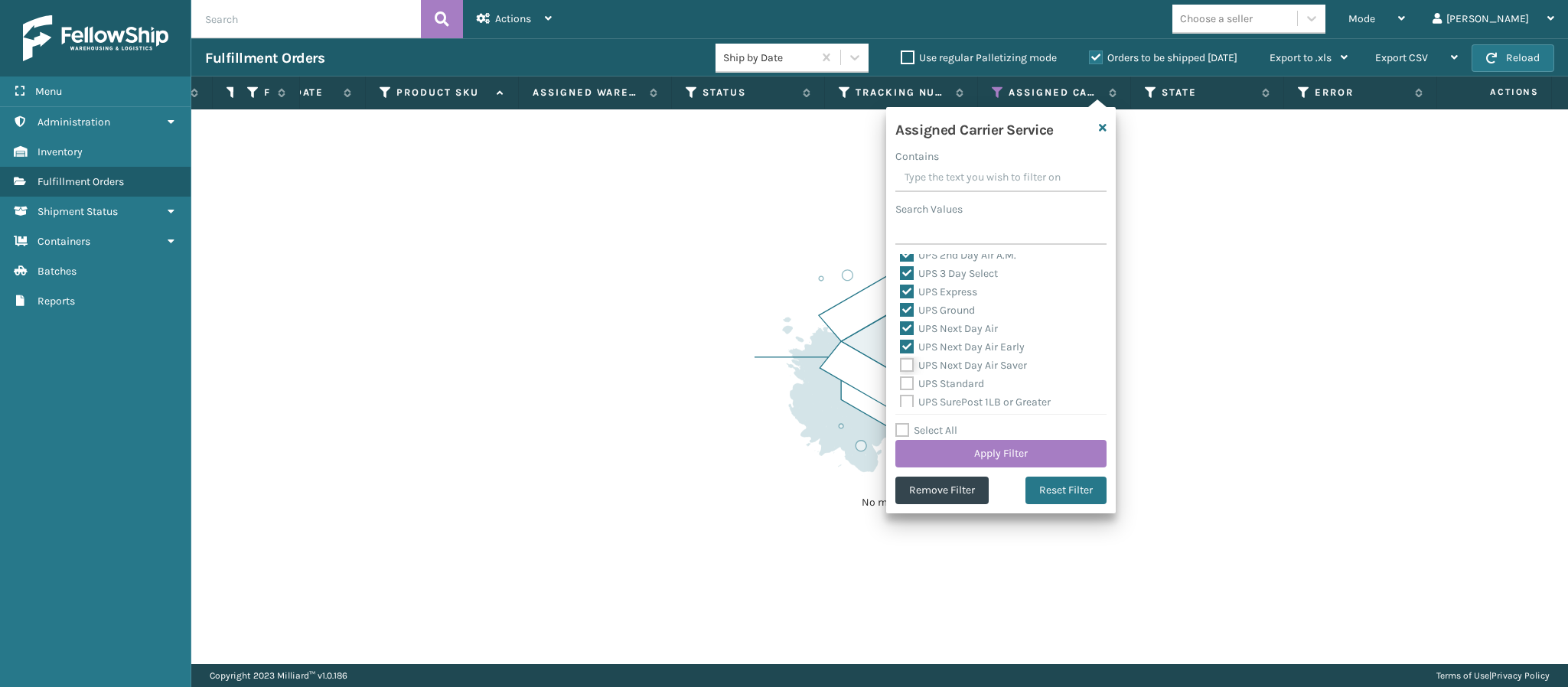
click at [901, 358] on input "UPS Next Day Air Saver" at bounding box center [900, 361] width 1 height 10
checkbox input "true"
click at [939, 380] on label "UPS Standard" at bounding box center [942, 384] width 84 height 13
click at [901, 380] on input "UPS Standard" at bounding box center [900, 380] width 1 height 10
checkbox input "true"
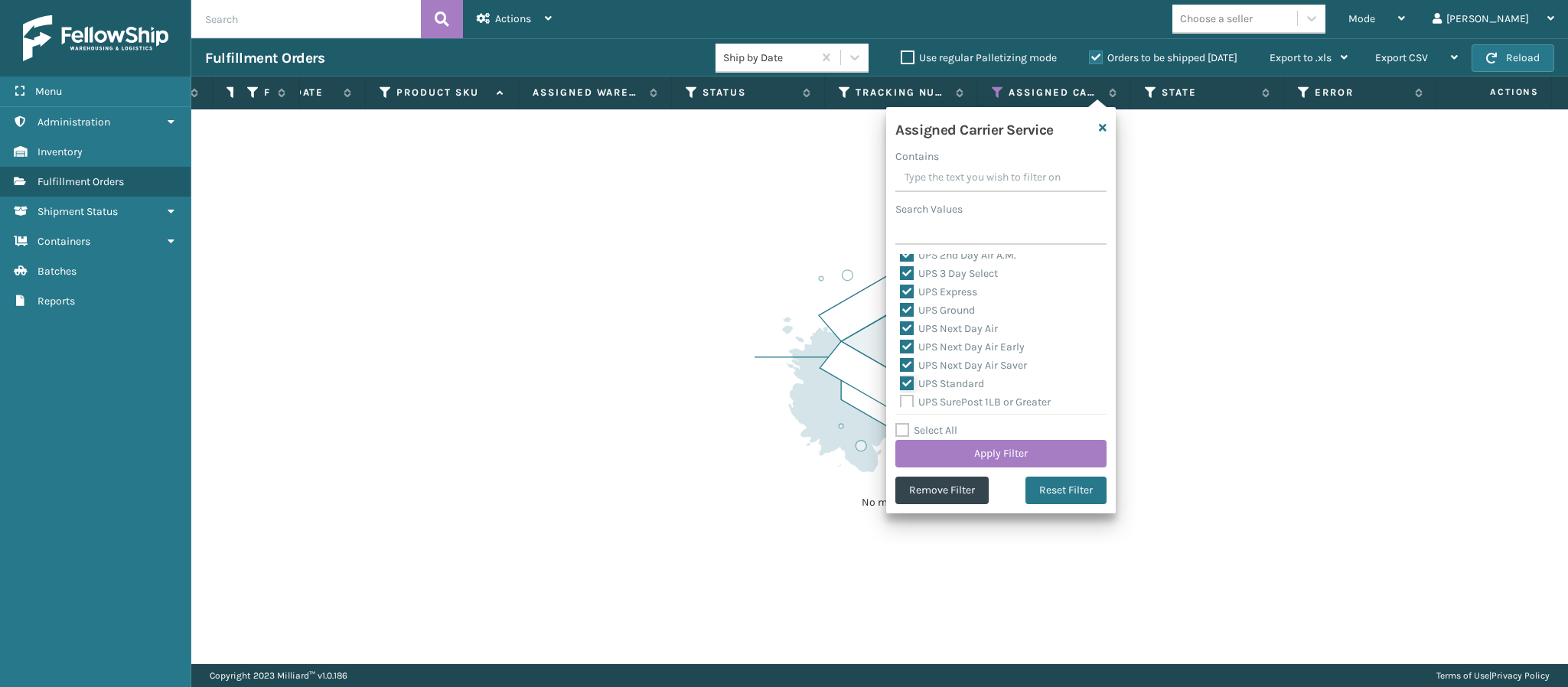
scroll to position [366, 0]
click at [935, 354] on label "UPS SurePost 1LB or Greater" at bounding box center [975, 356] width 151 height 13
click at [901, 354] on input "UPS SurePost 1LB or Greater" at bounding box center [900, 352] width 1 height 10
checkbox input "true"
click at [1008, 455] on button "Apply Filter" at bounding box center [1001, 454] width 211 height 27
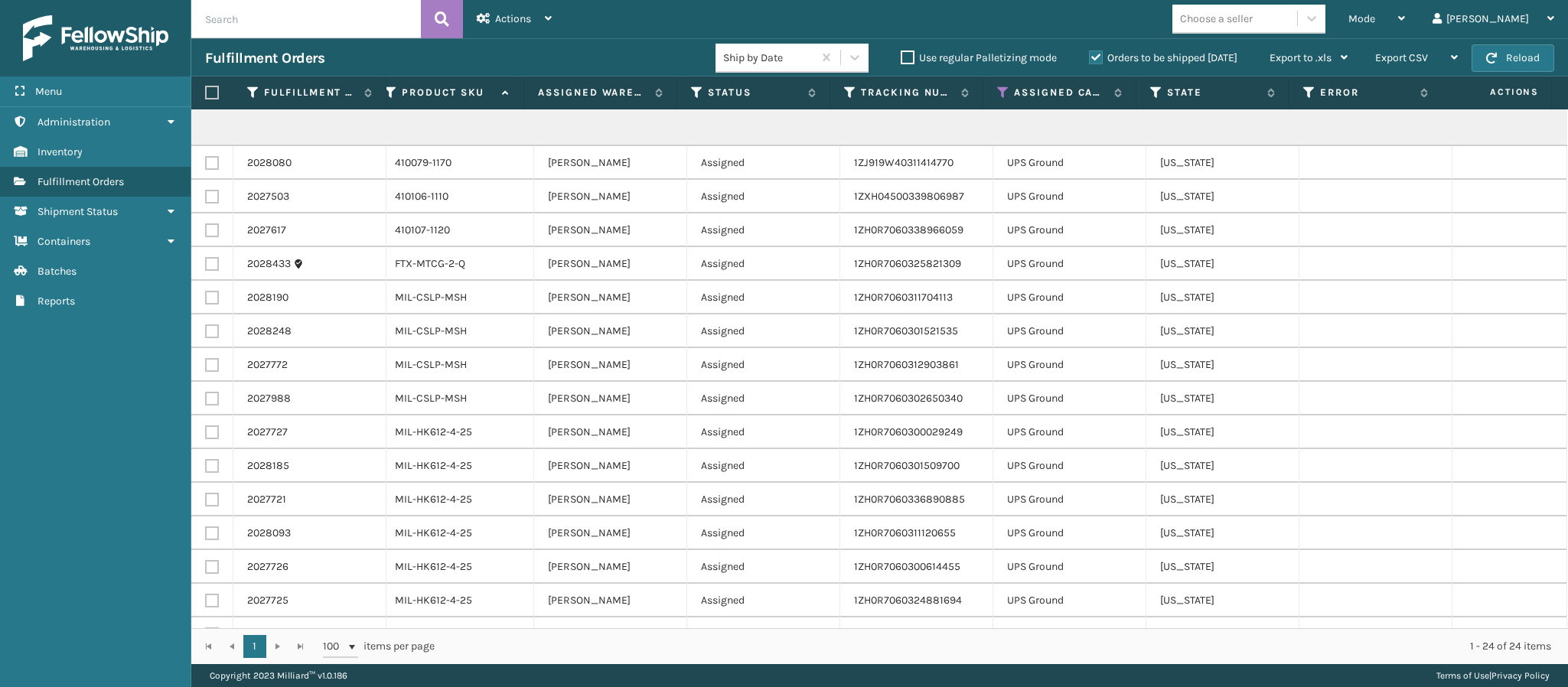
scroll to position [0, 501]
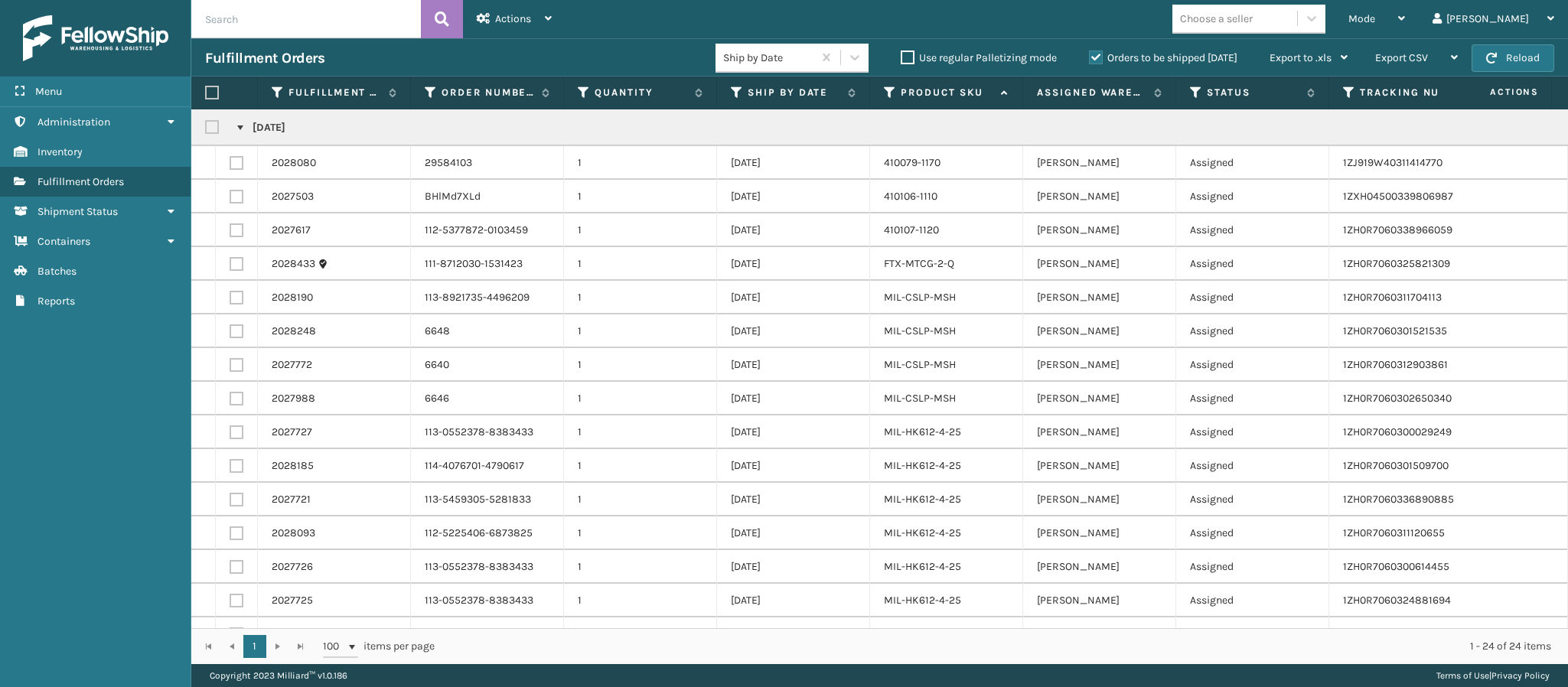
click at [212, 130] on label at bounding box center [214, 127] width 18 height 13
click at [206, 129] on input "checkbox" at bounding box center [205, 123] width 1 height 10
checkbox input "true"
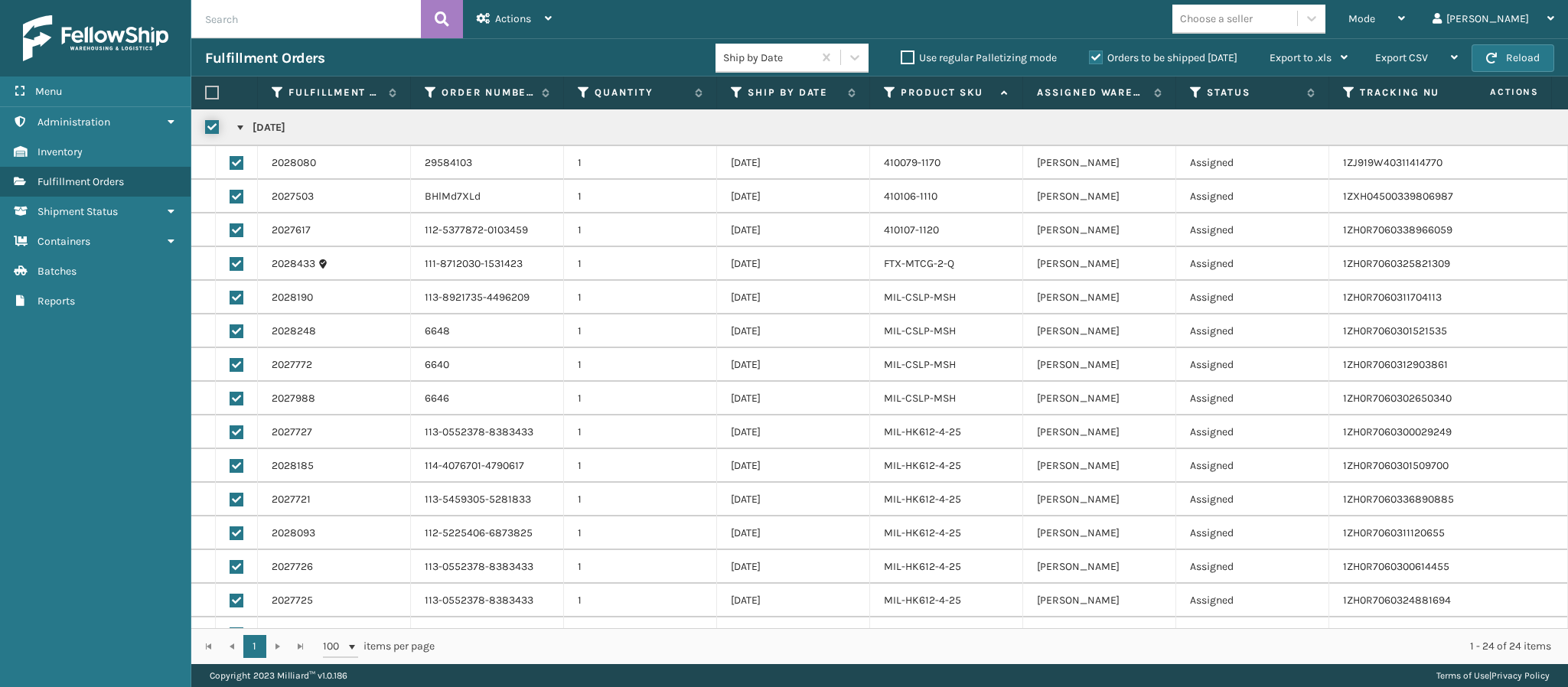
checkbox input "true"
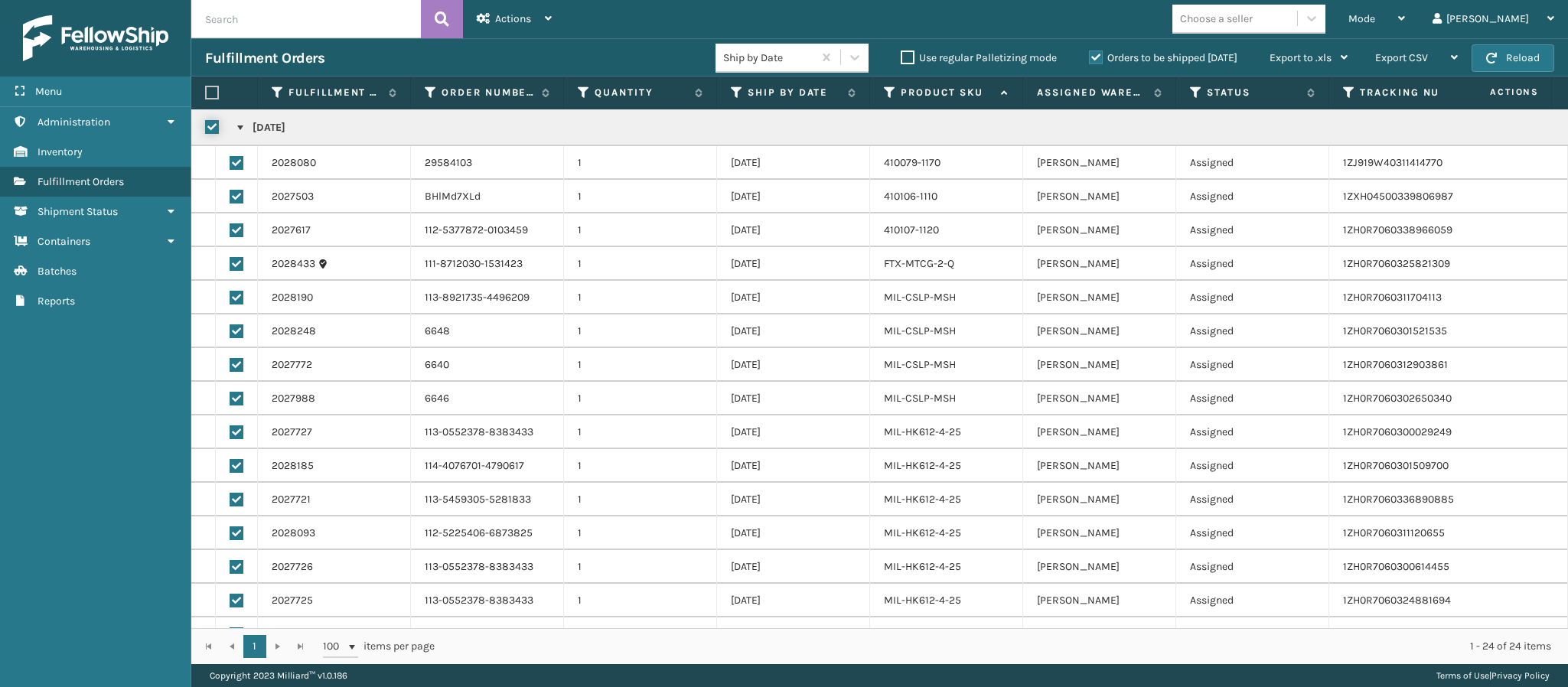
checkbox input "true"
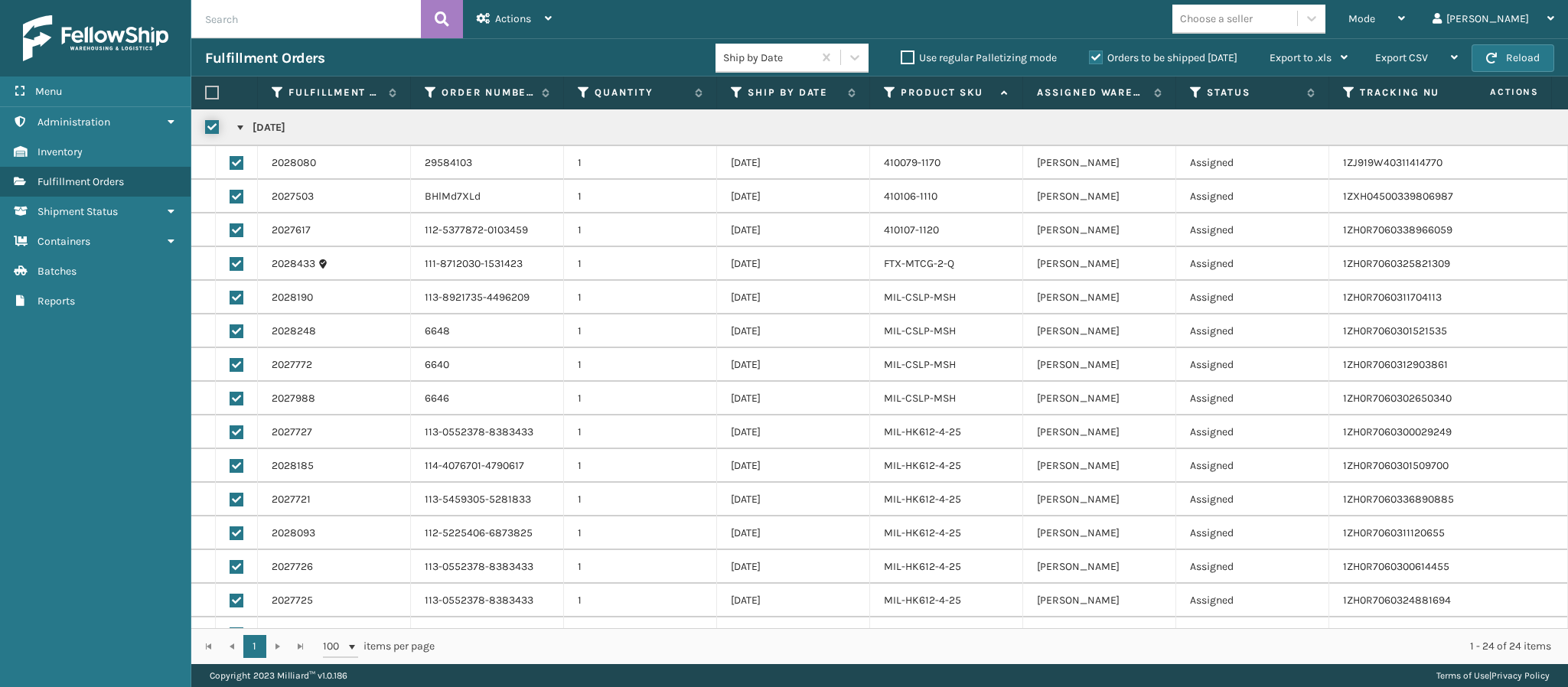
checkbox input "true"
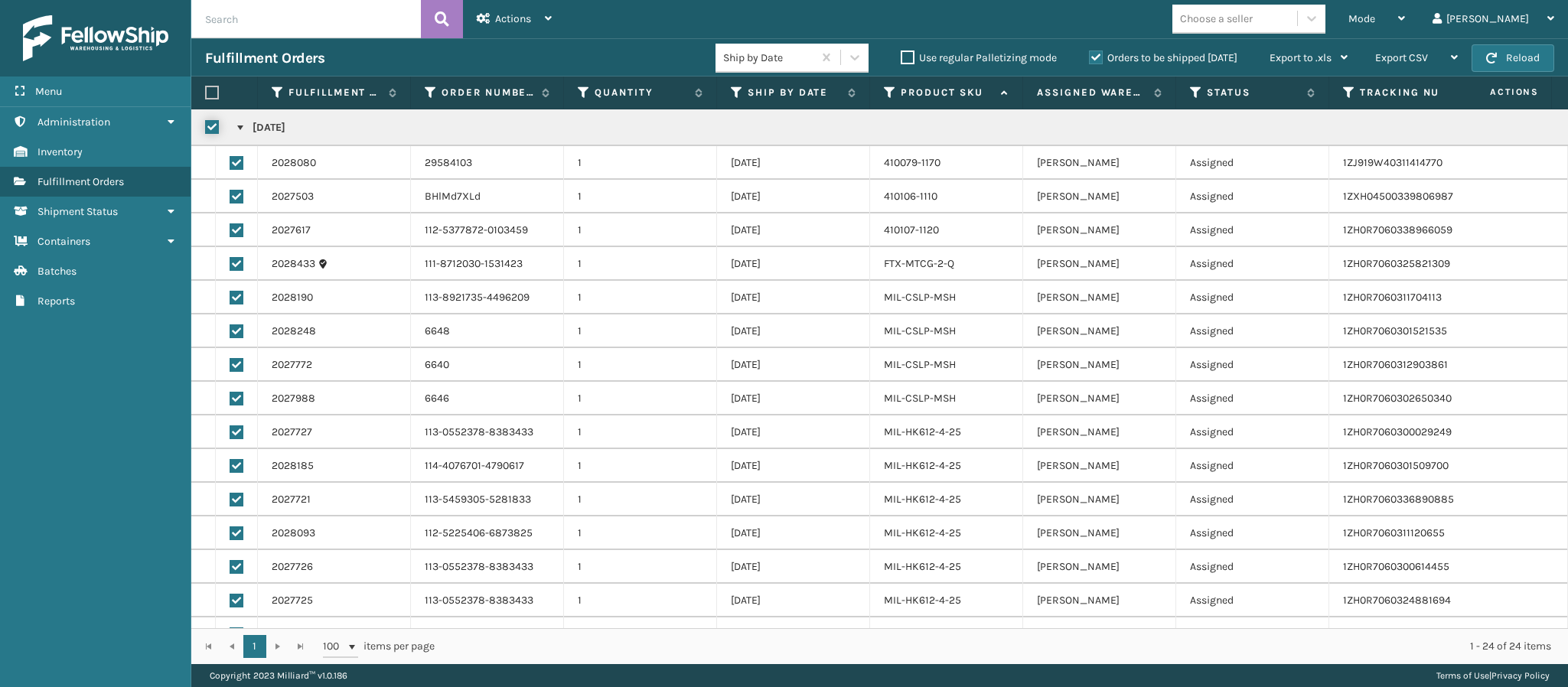
checkbox input "true"
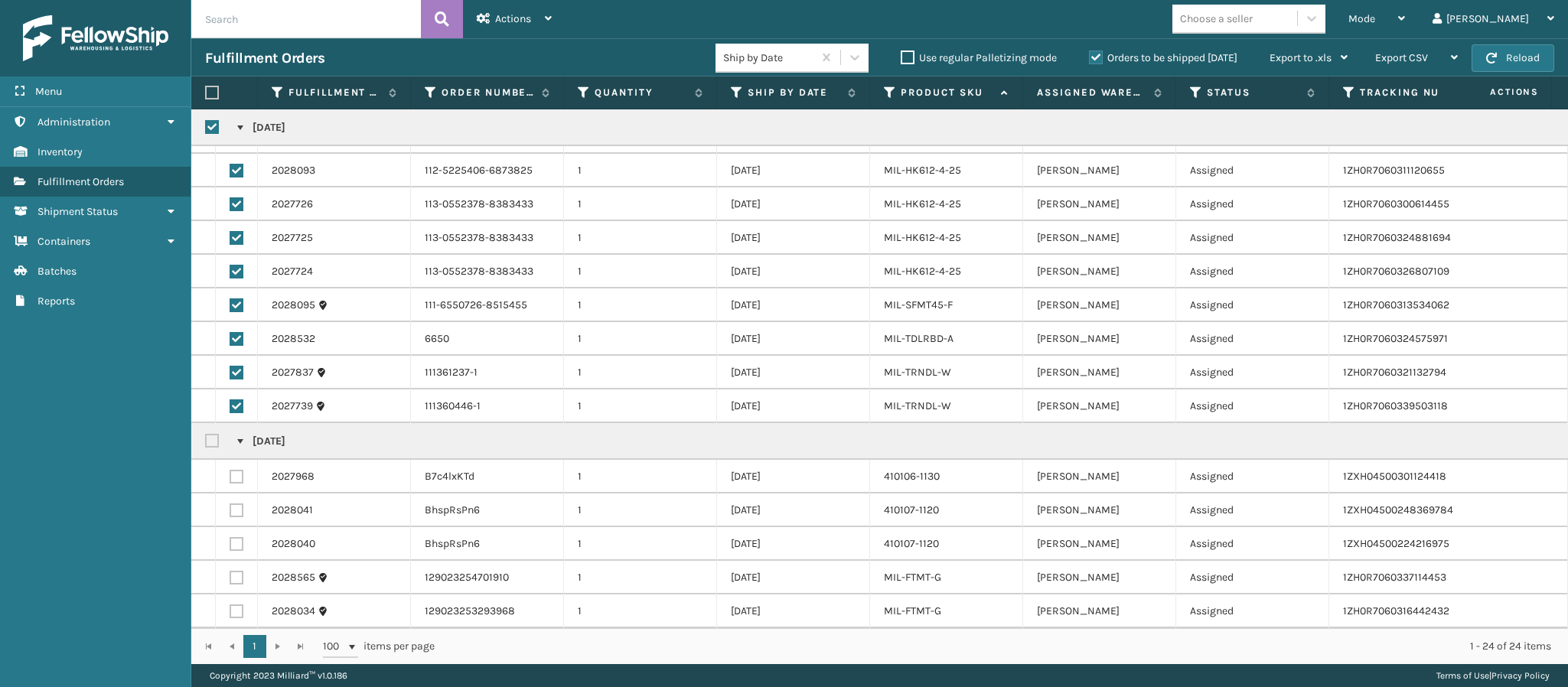
click at [211, 435] on label at bounding box center [214, 441] width 18 height 13
click at [206, 432] on input "checkbox" at bounding box center [205, 437] width 1 height 10
checkbox input "true"
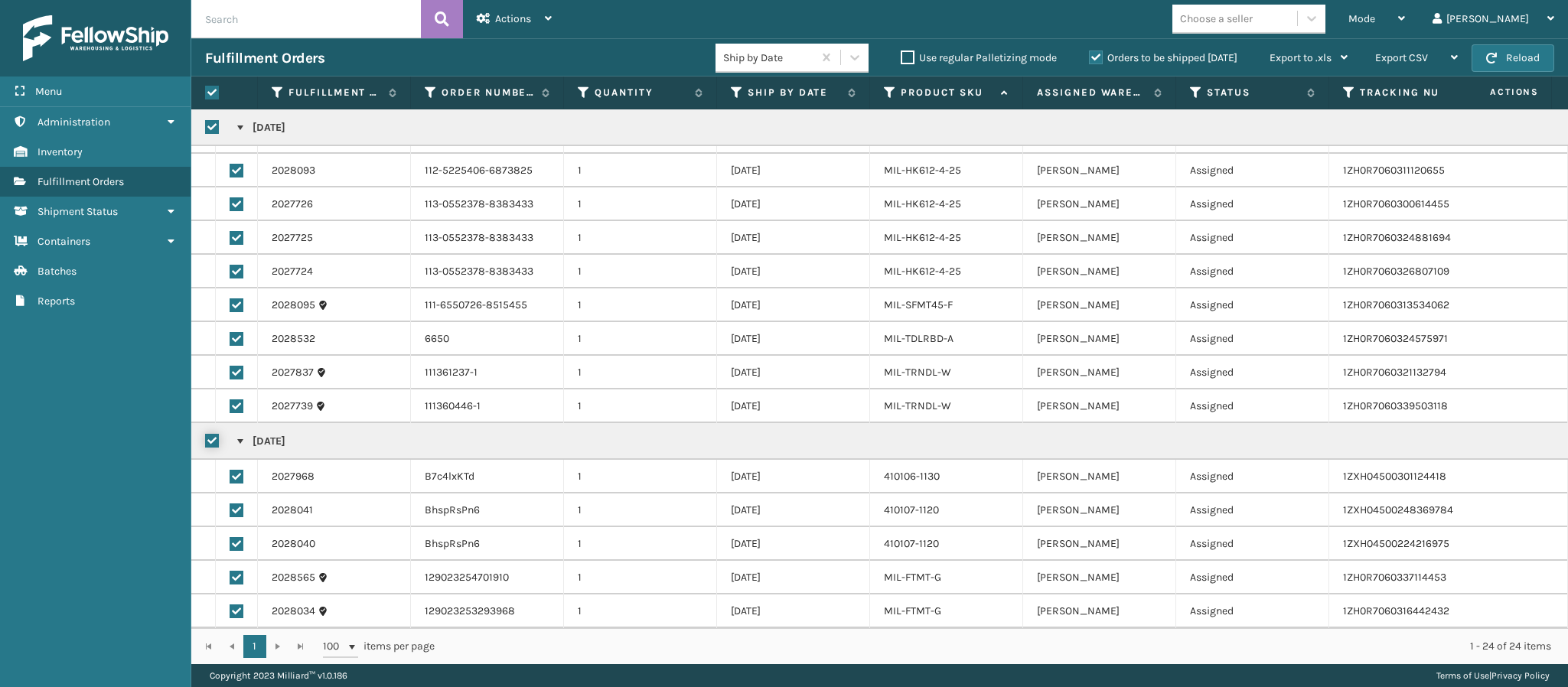
checkbox input "true"
click at [497, 14] on span "Actions" at bounding box center [513, 18] width 36 height 13
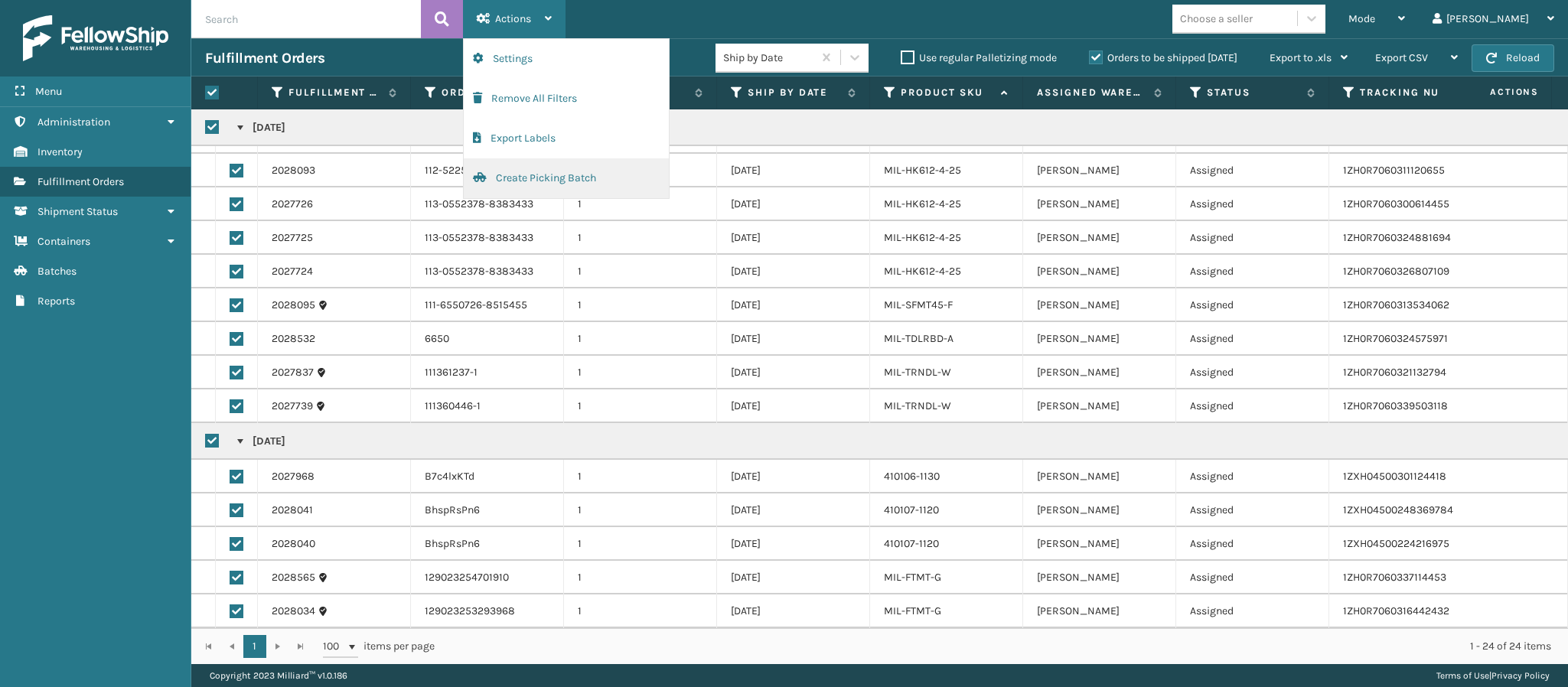
click at [504, 178] on button "Create Picking Batch" at bounding box center [566, 179] width 205 height 40
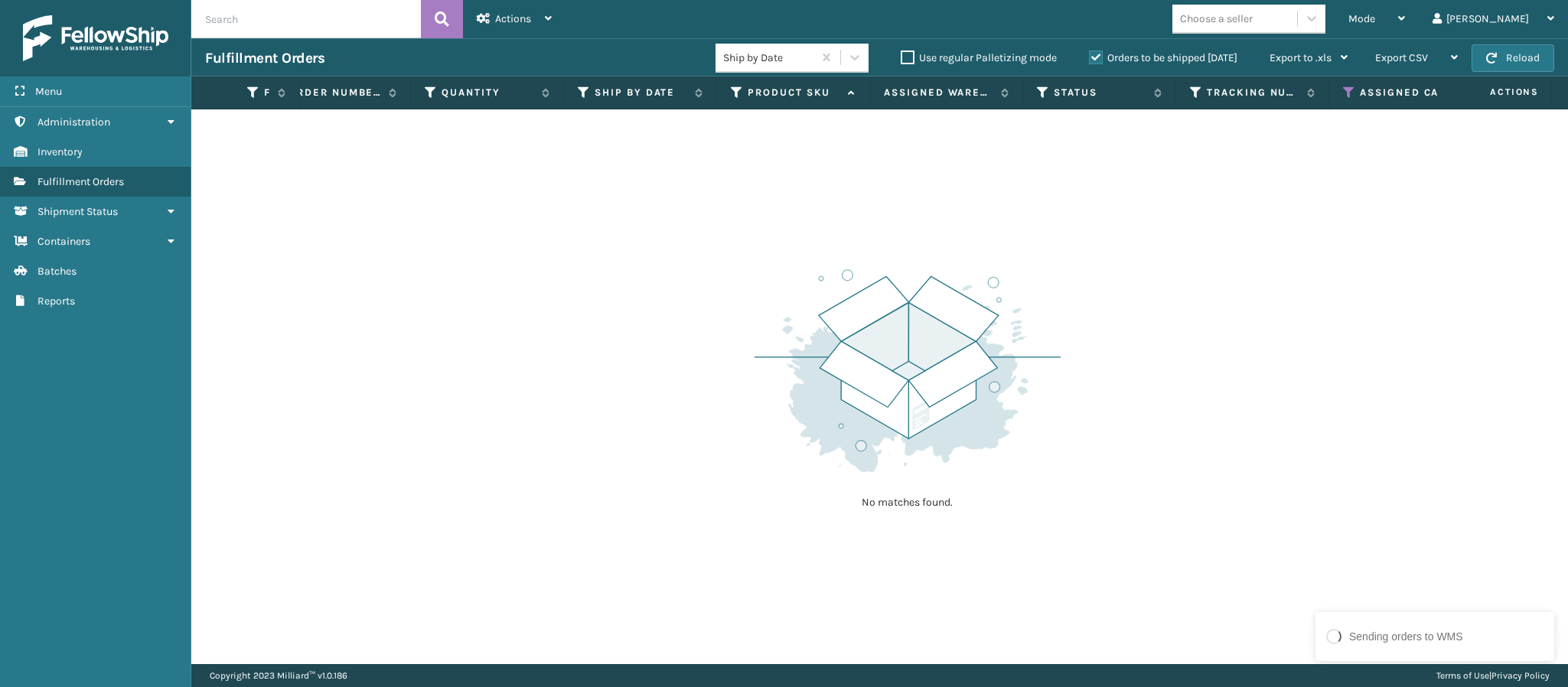
click at [1348, 90] on icon at bounding box center [1349, 92] width 12 height 14
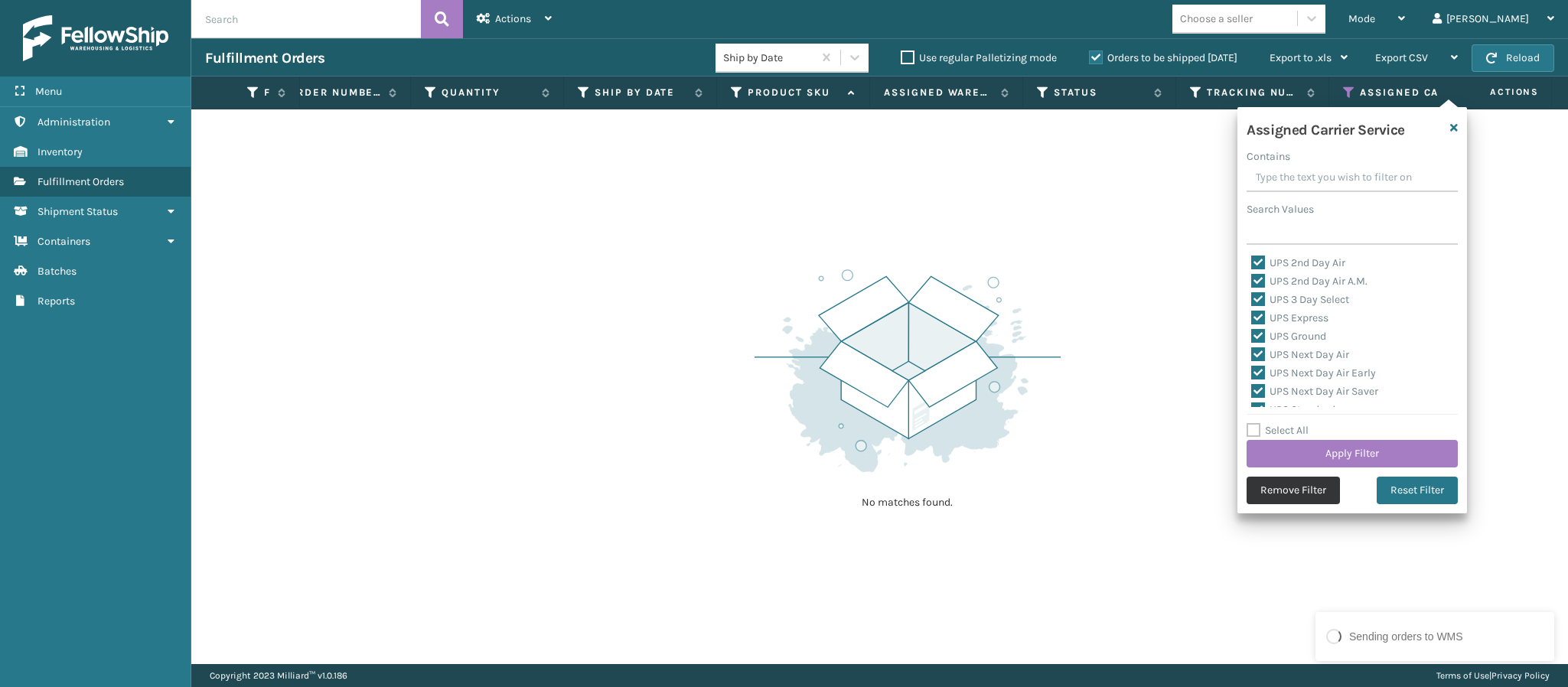
click at [1271, 489] on button "Remove Filter" at bounding box center [1293, 490] width 94 height 27
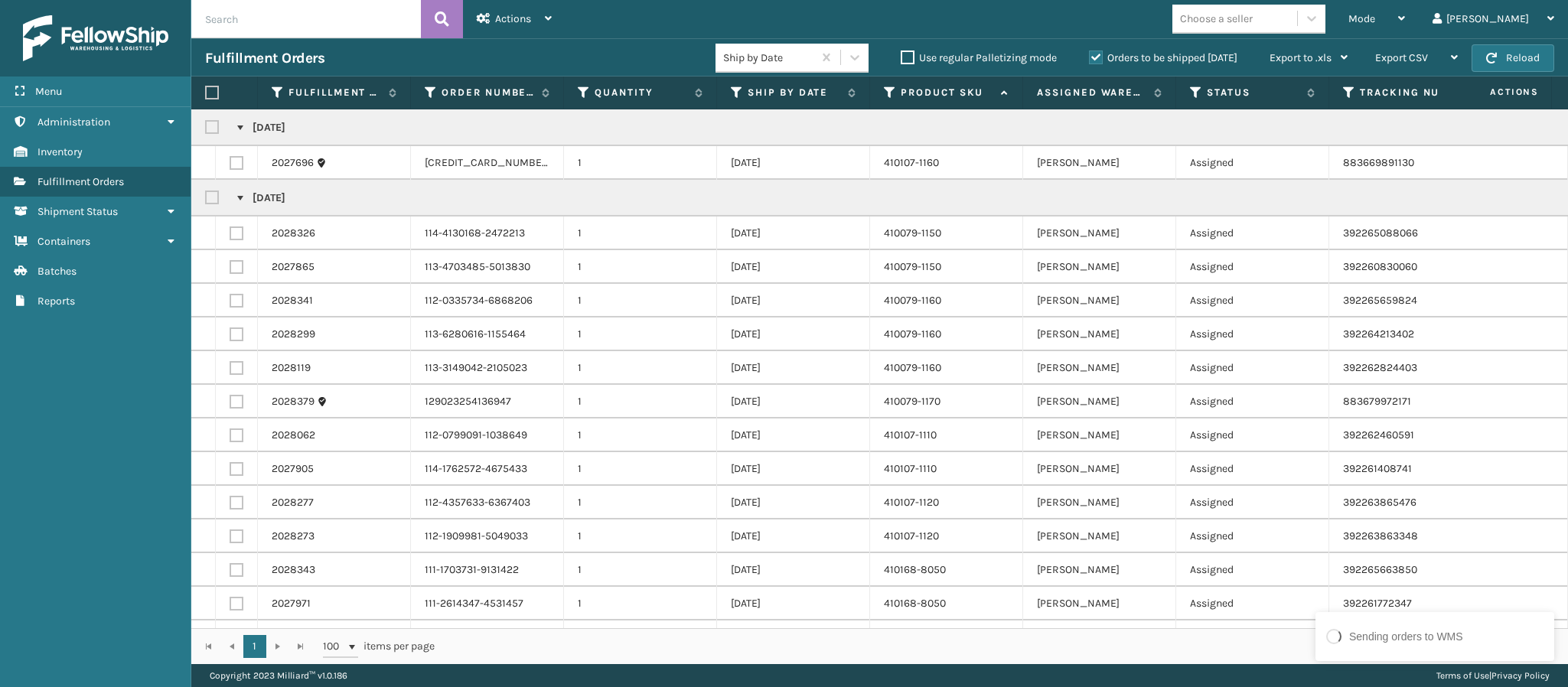
click at [209, 125] on label at bounding box center [214, 127] width 18 height 13
click at [206, 125] on input "checkbox" at bounding box center [205, 123] width 1 height 10
checkbox input "true"
click at [211, 195] on label at bounding box center [214, 198] width 18 height 13
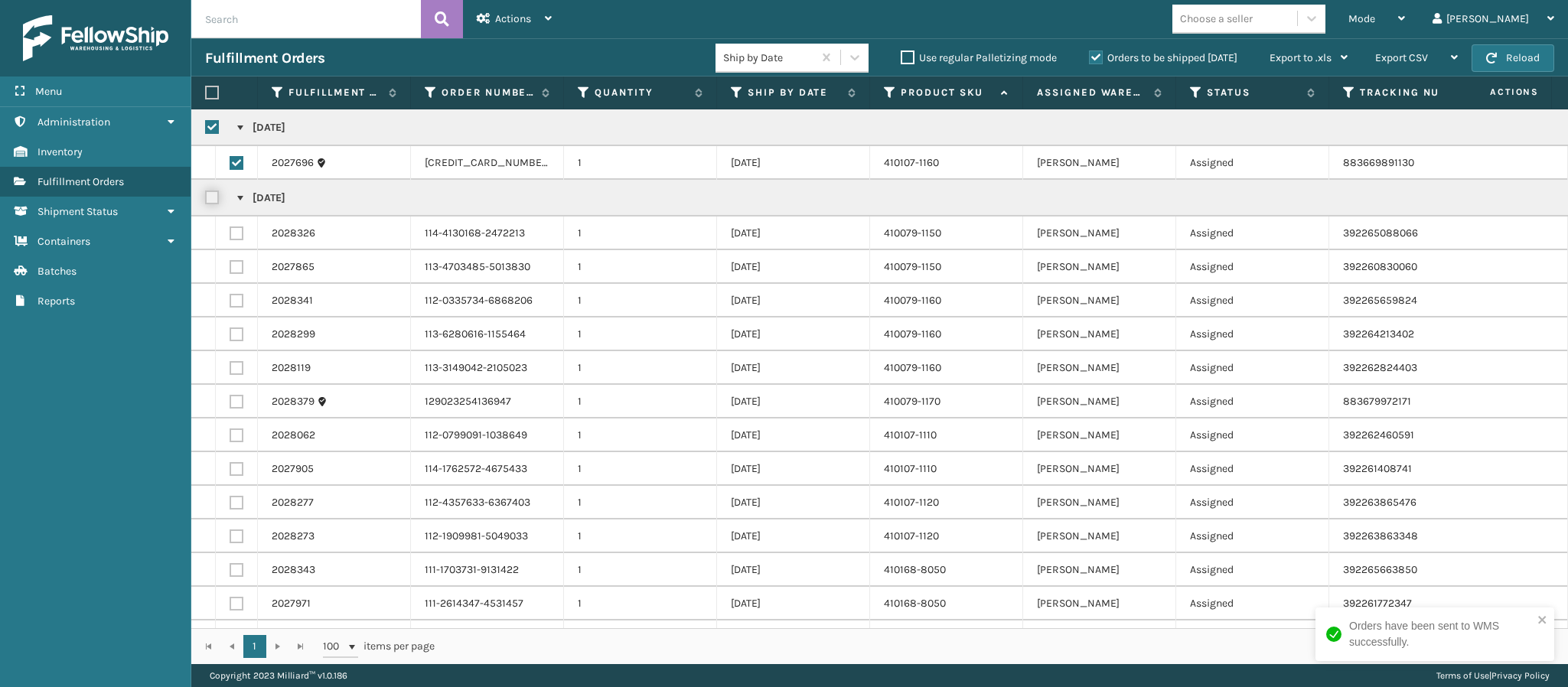
click at [206, 195] on input "checkbox" at bounding box center [205, 194] width 1 height 10
checkbox input "true"
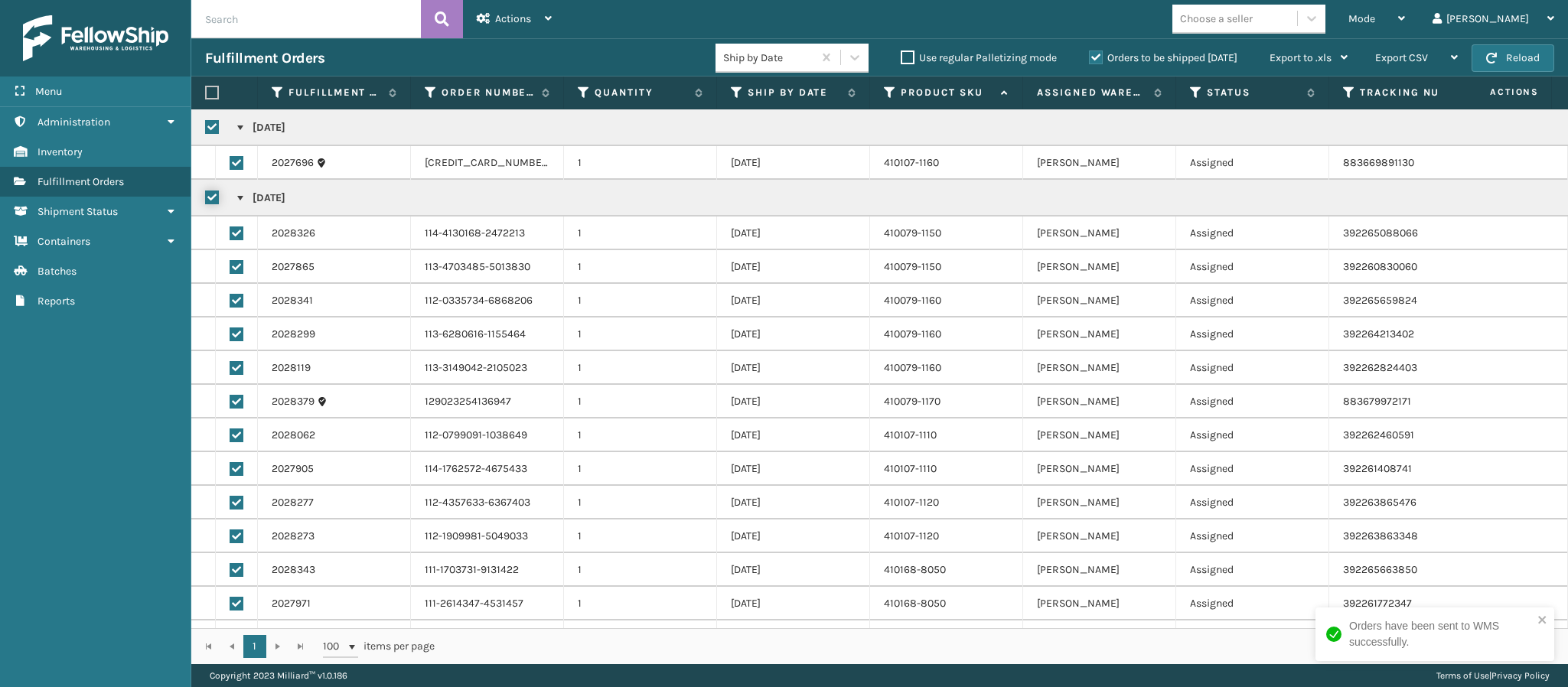
checkbox input "true"
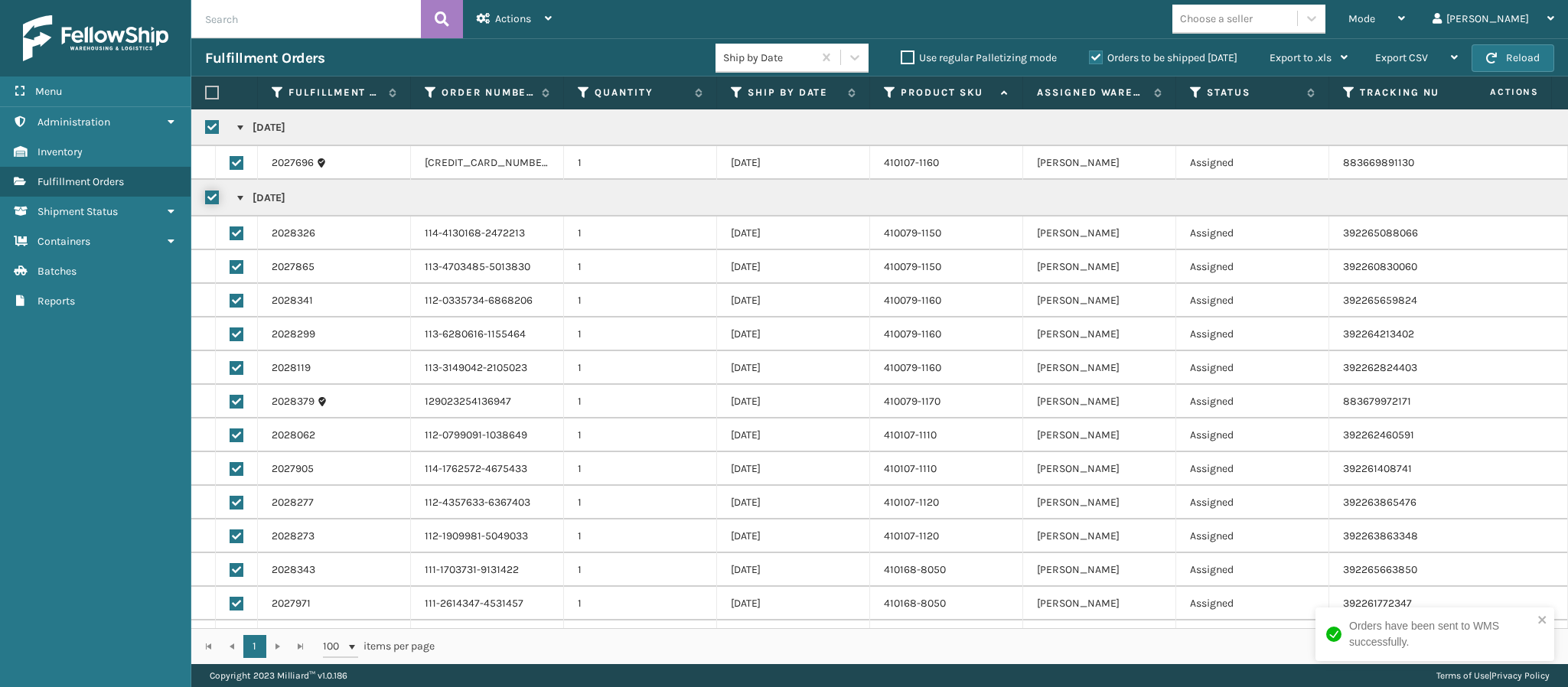
checkbox input "true"
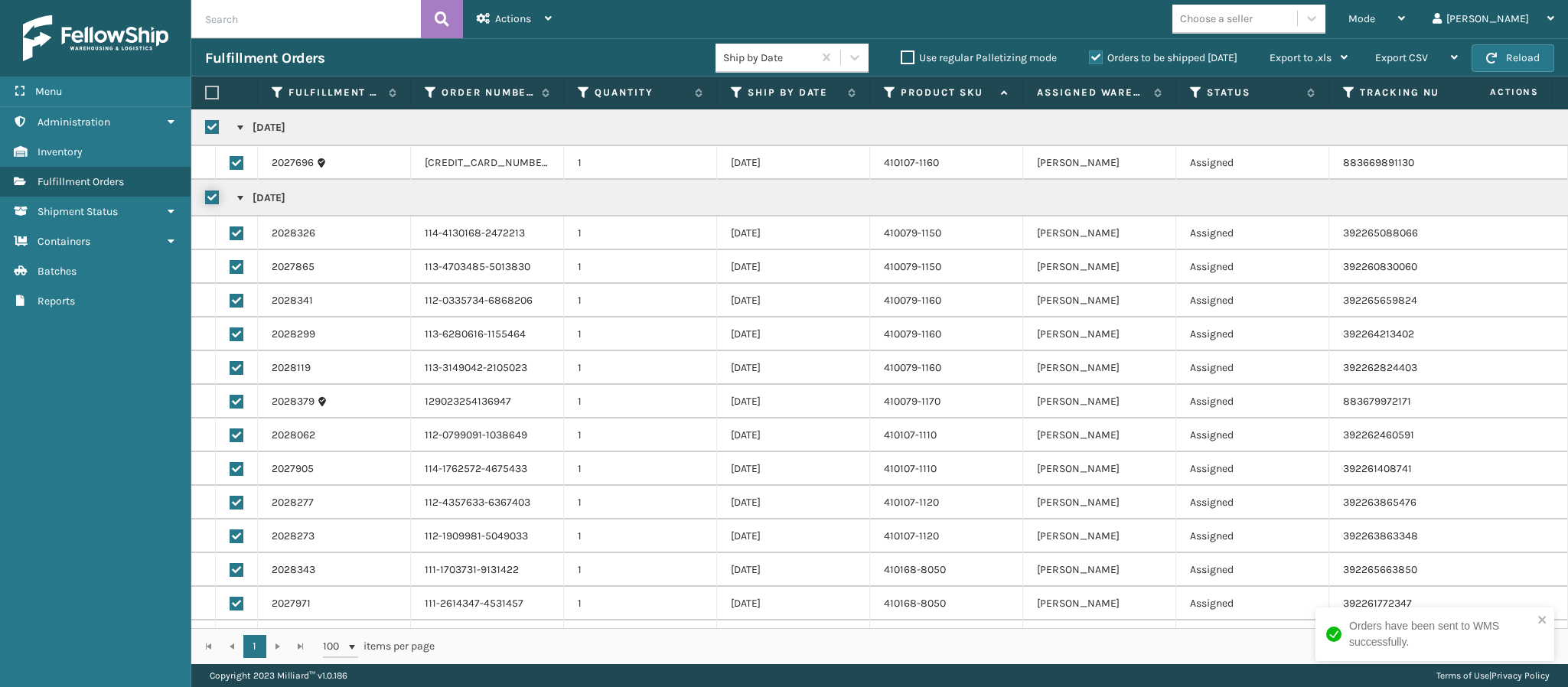
checkbox input "true"
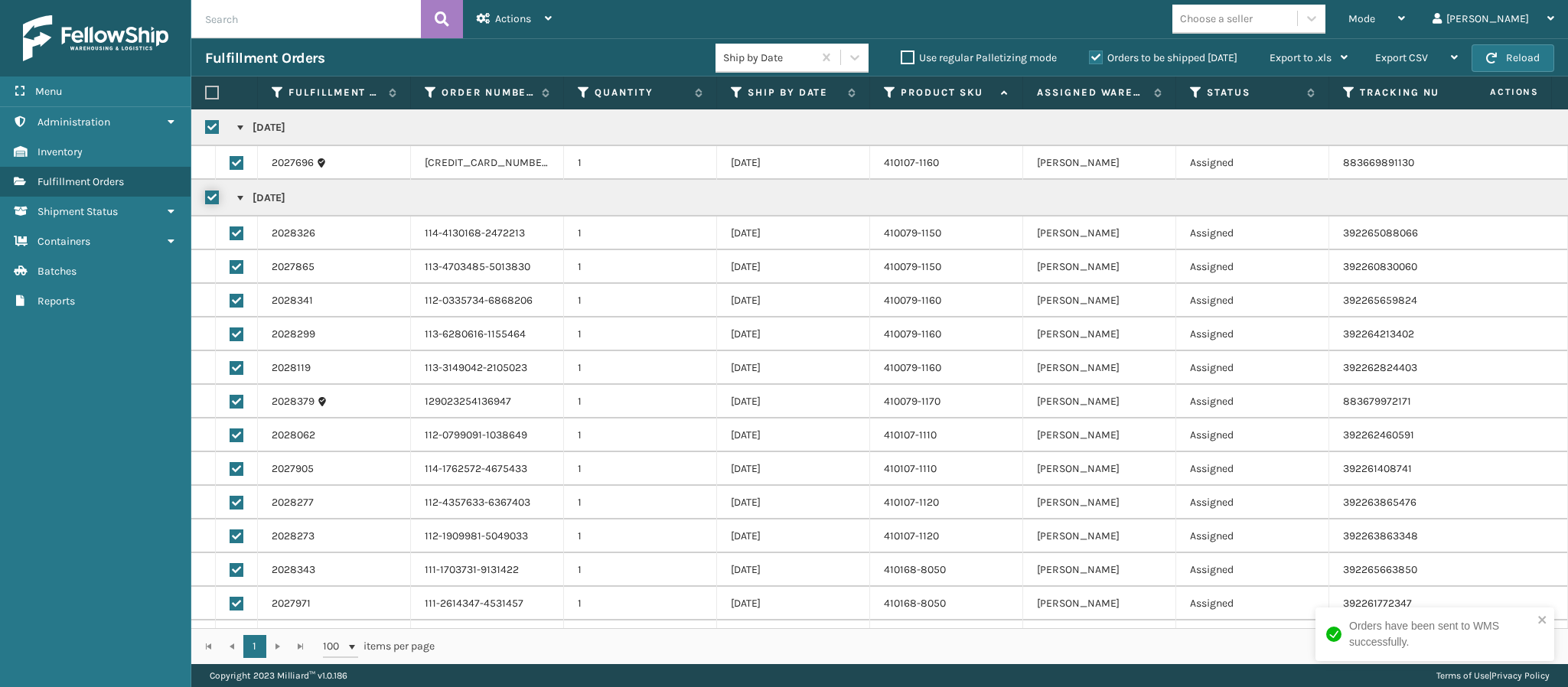
checkbox input "true"
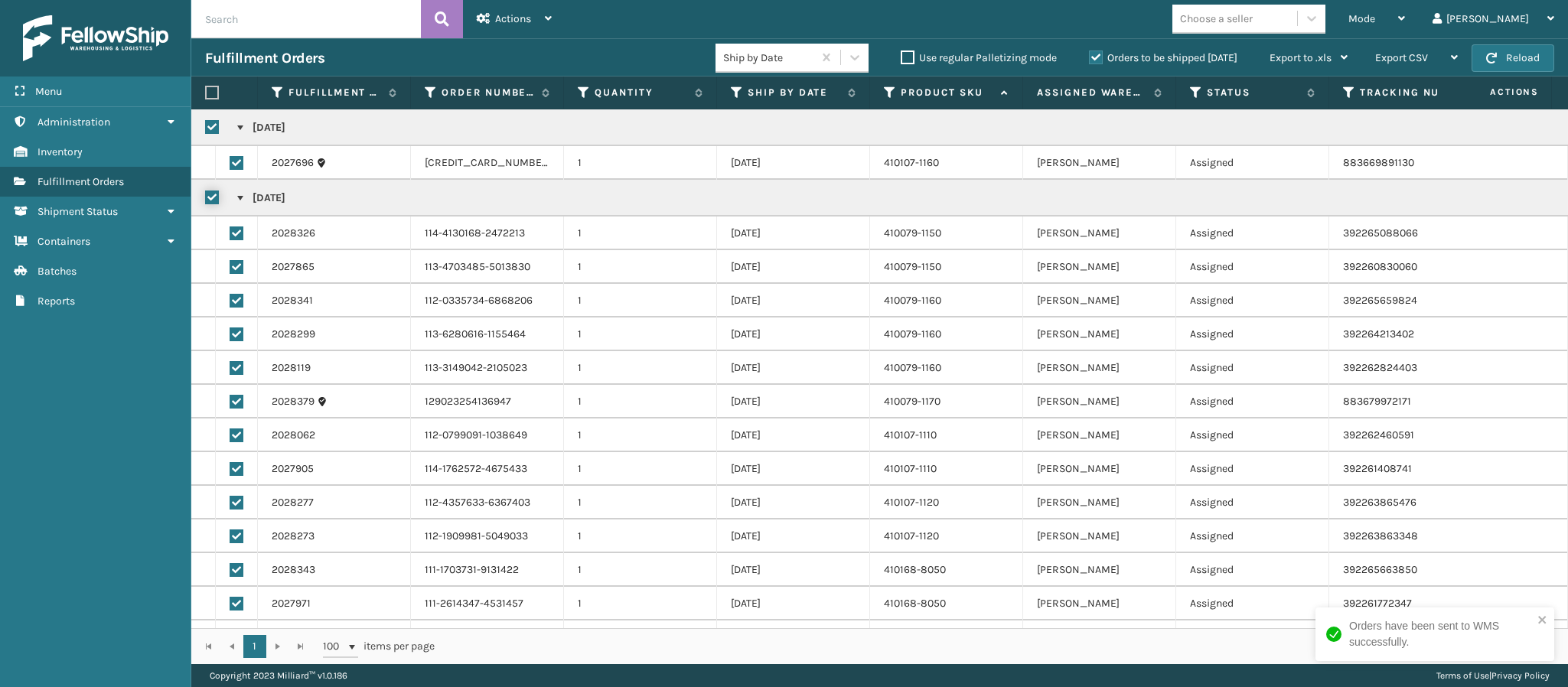
checkbox input "true"
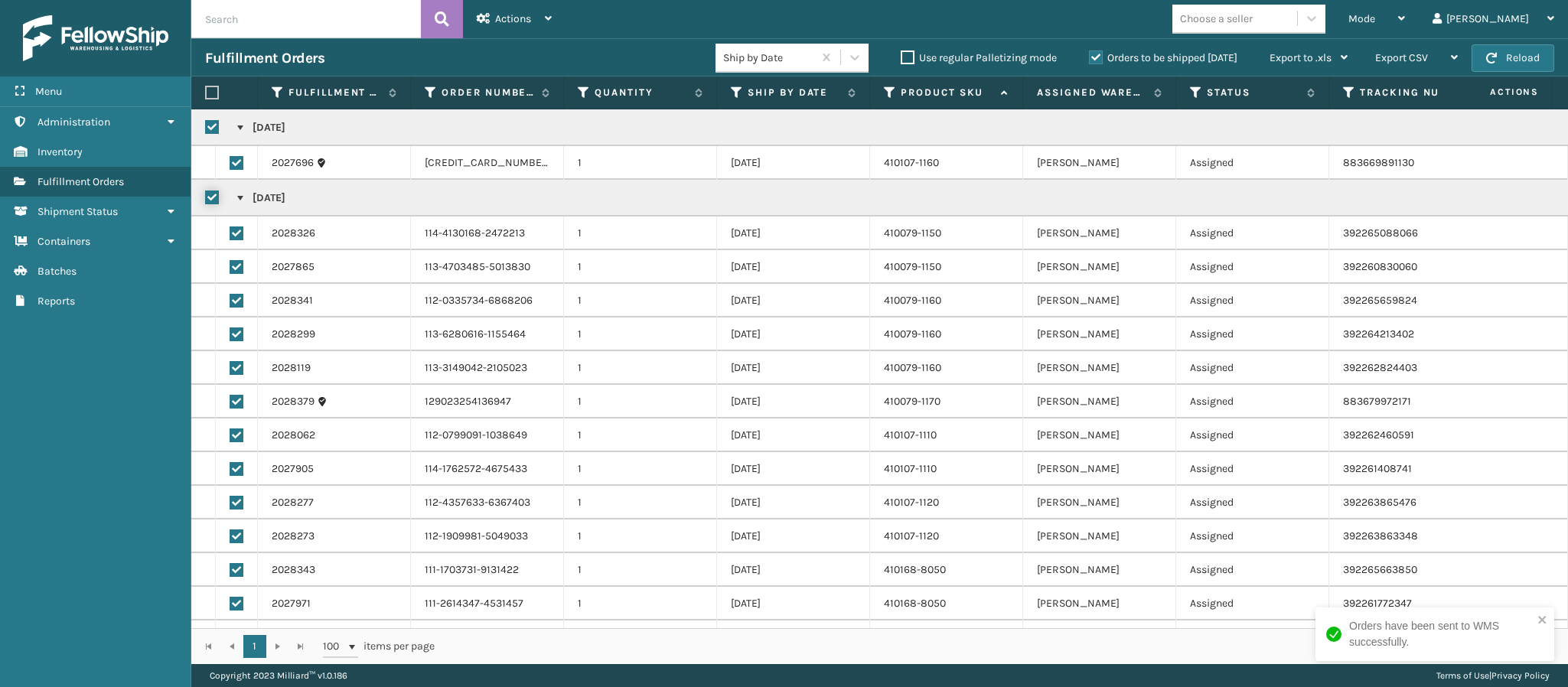
checkbox input "true"
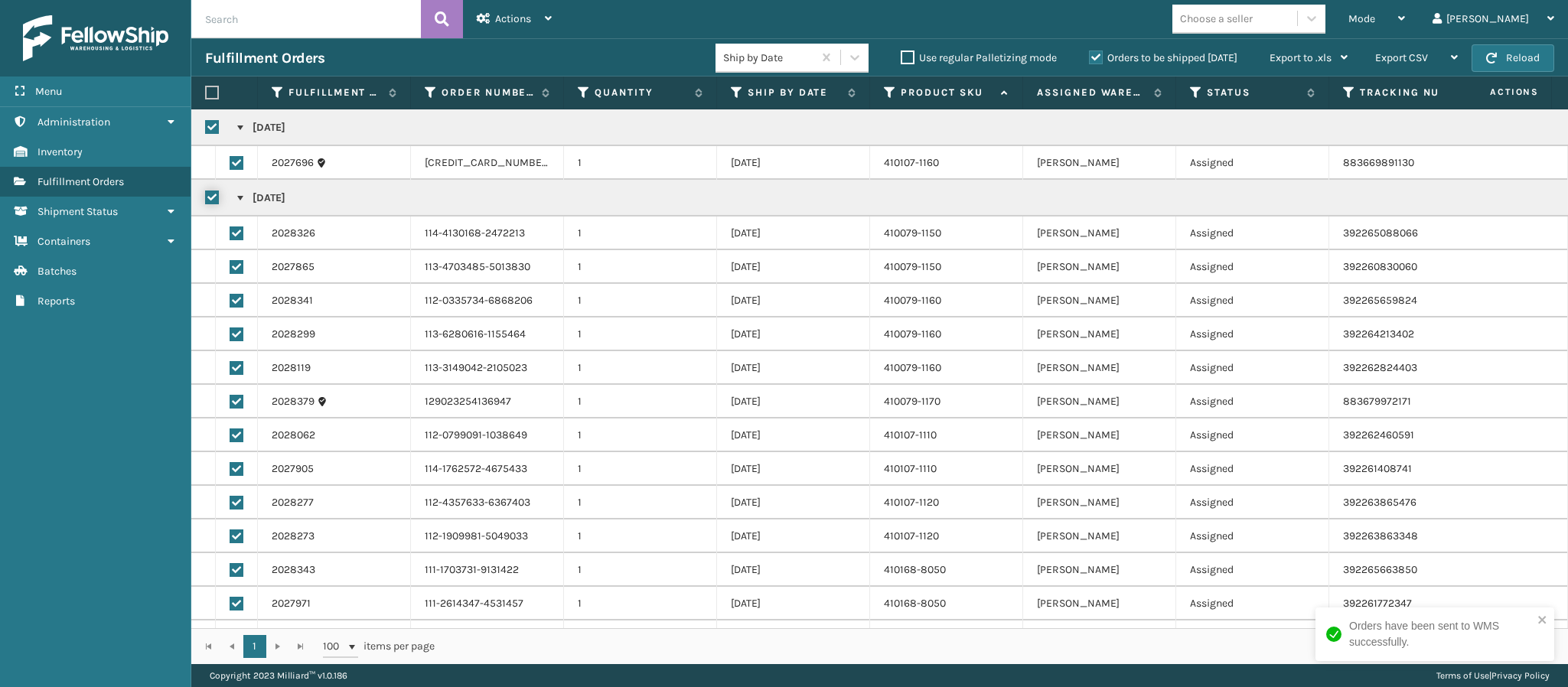
checkbox input "true"
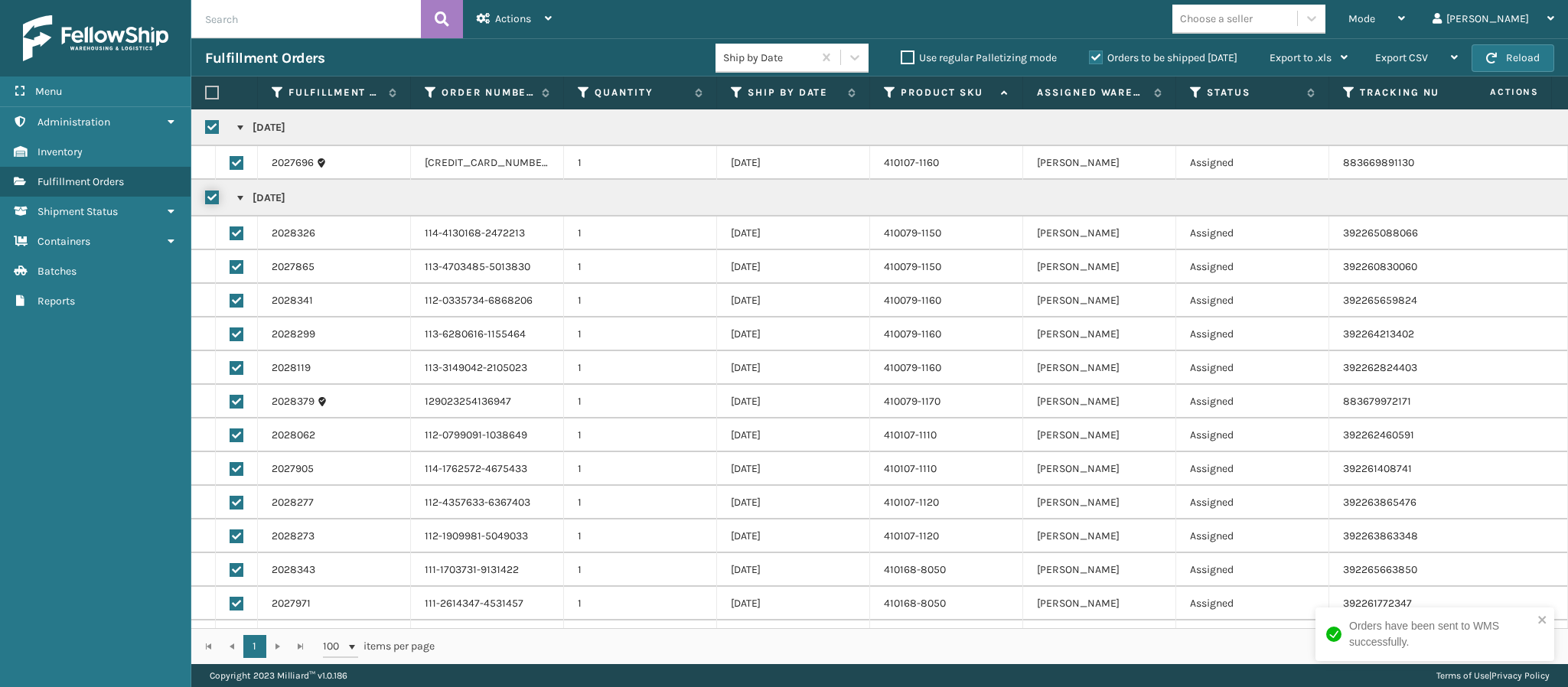
checkbox input "true"
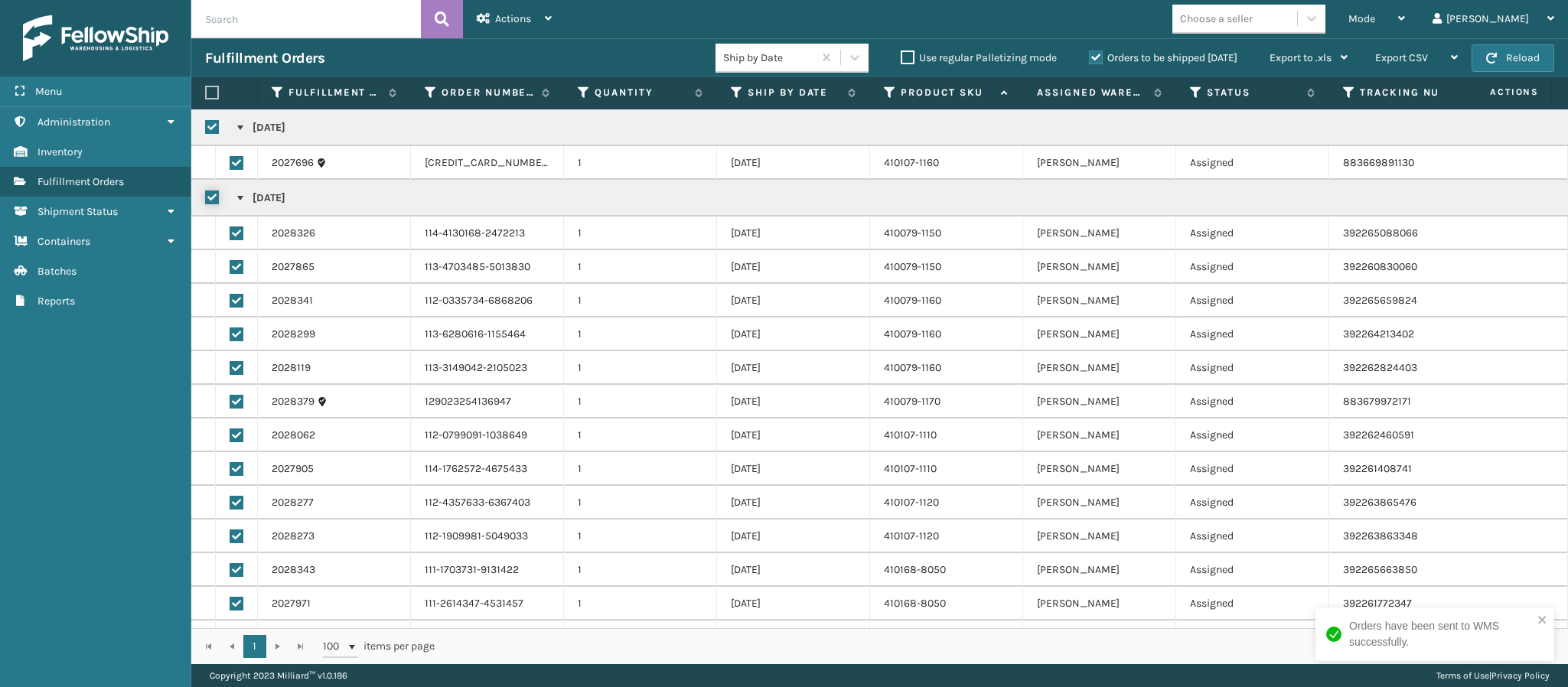
checkbox input "true"
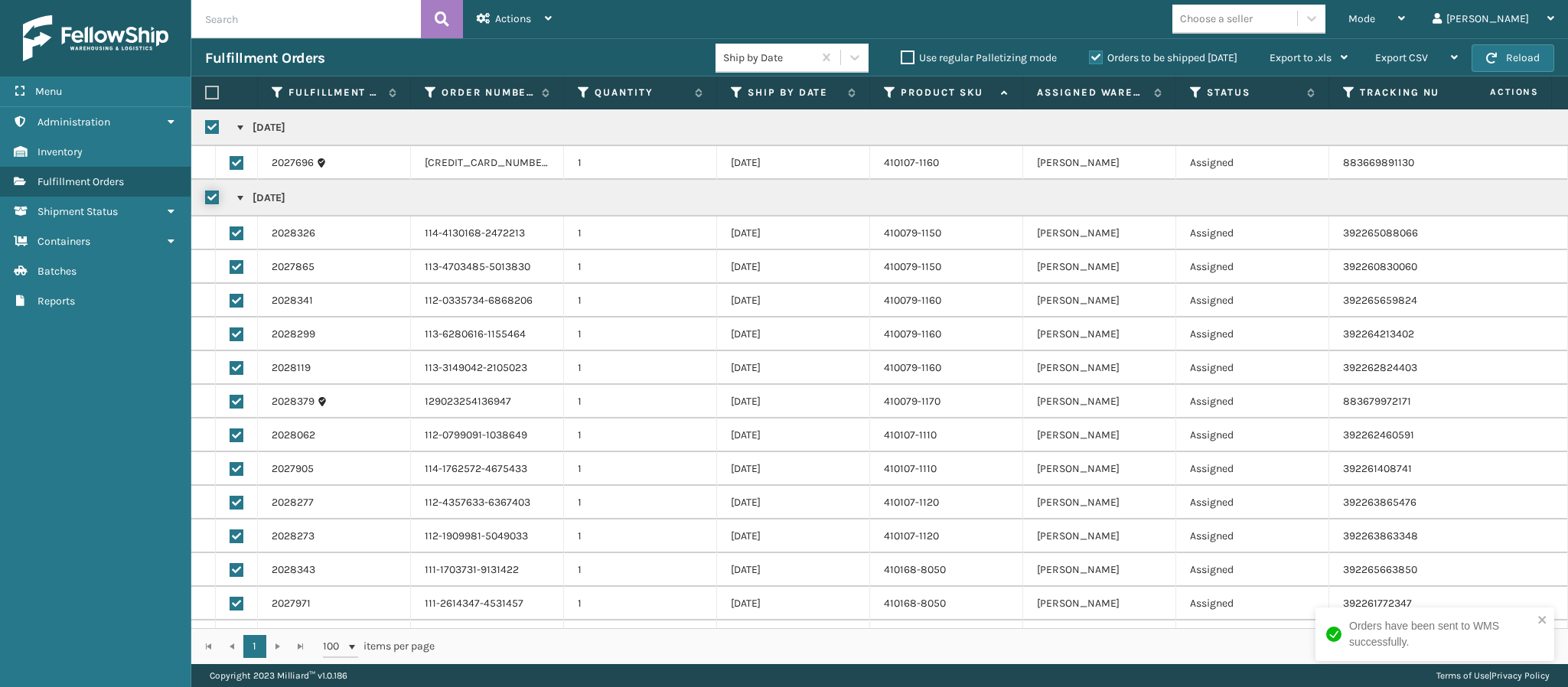
checkbox input "true"
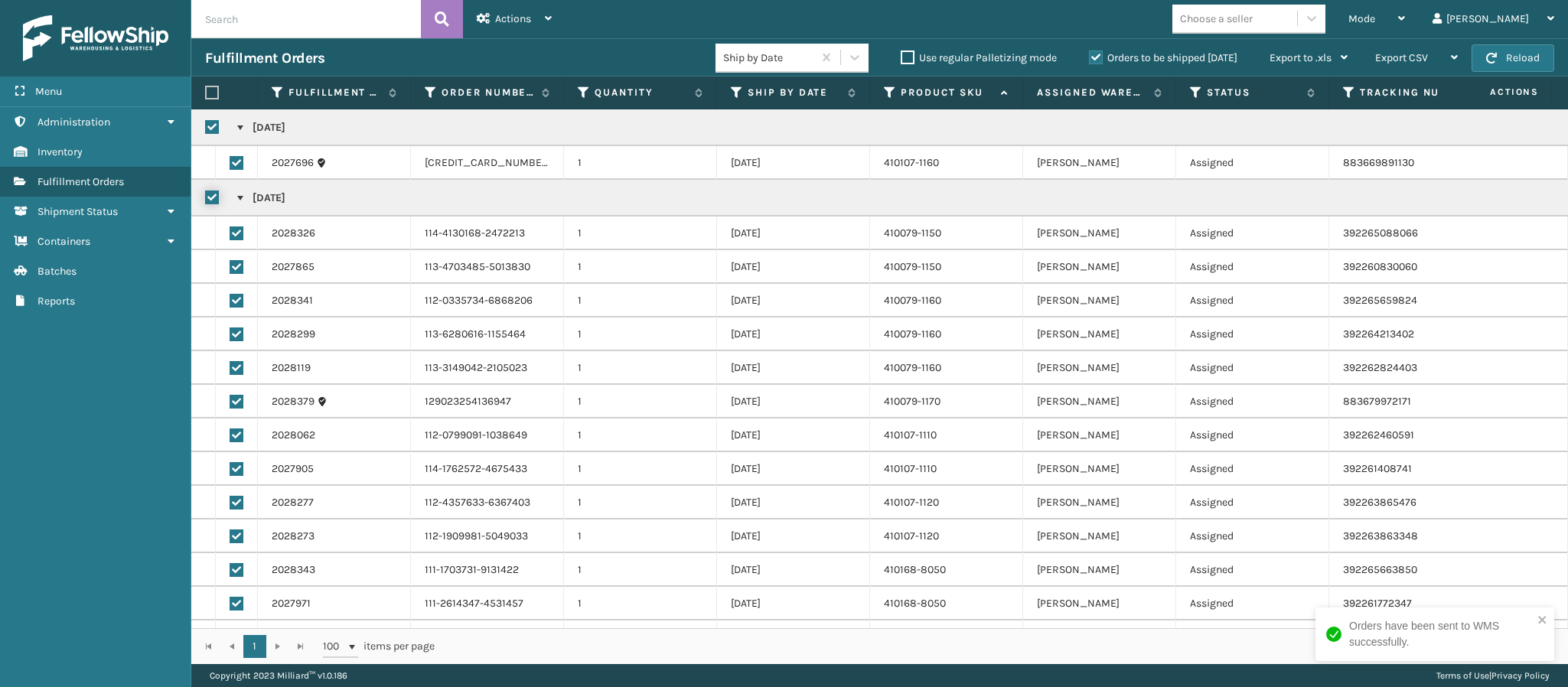
checkbox input "true"
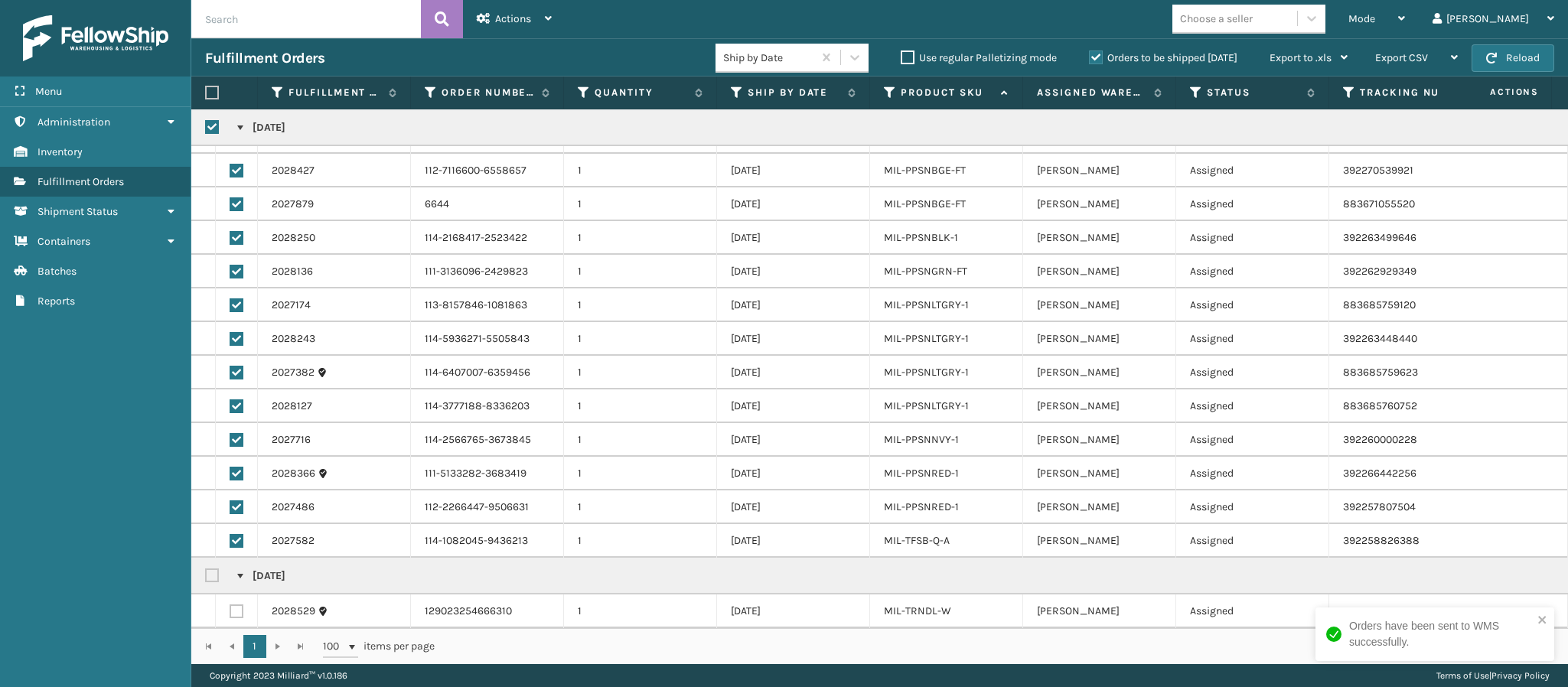
click at [216, 569] on label at bounding box center [214, 576] width 18 height 13
click at [206, 567] on input "checkbox" at bounding box center [205, 572] width 1 height 10
checkbox input "true"
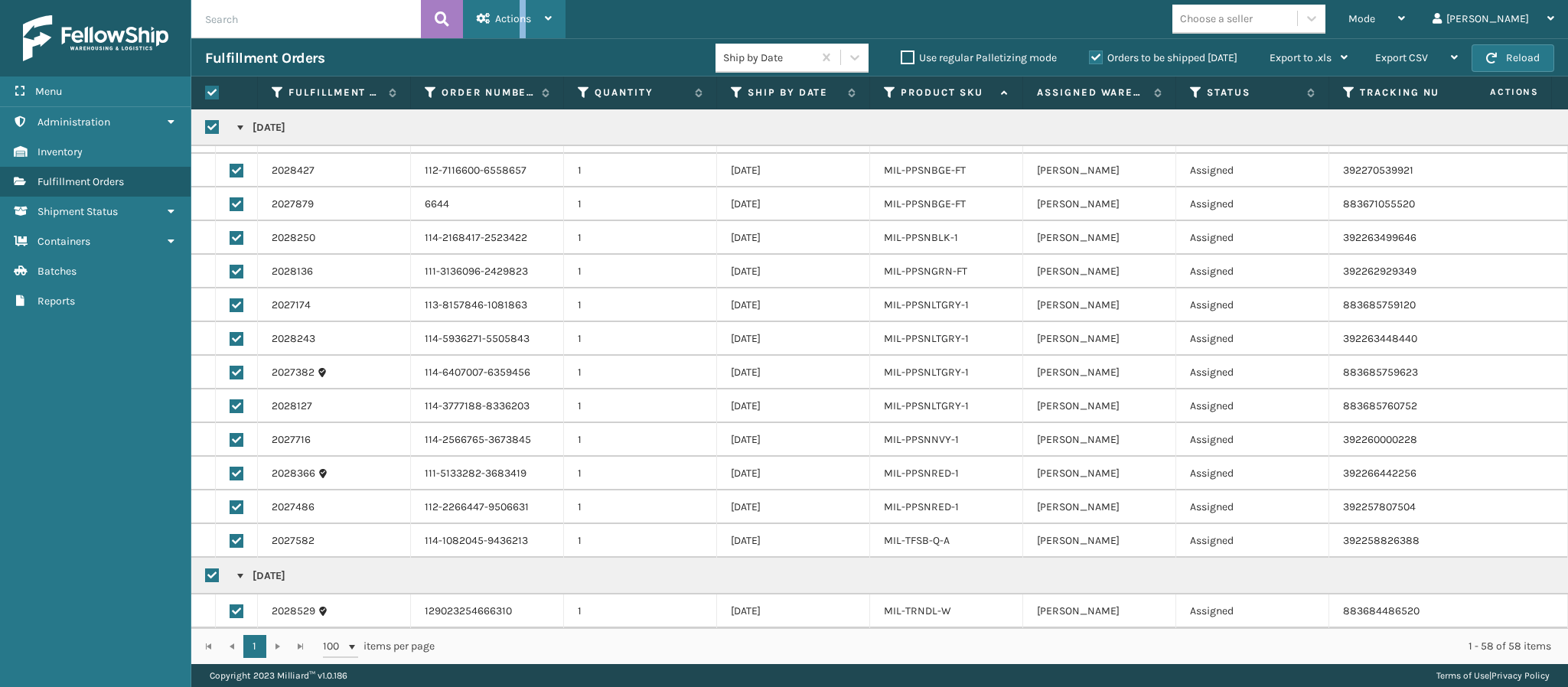
click at [524, 22] on span "Actions" at bounding box center [513, 18] width 36 height 13
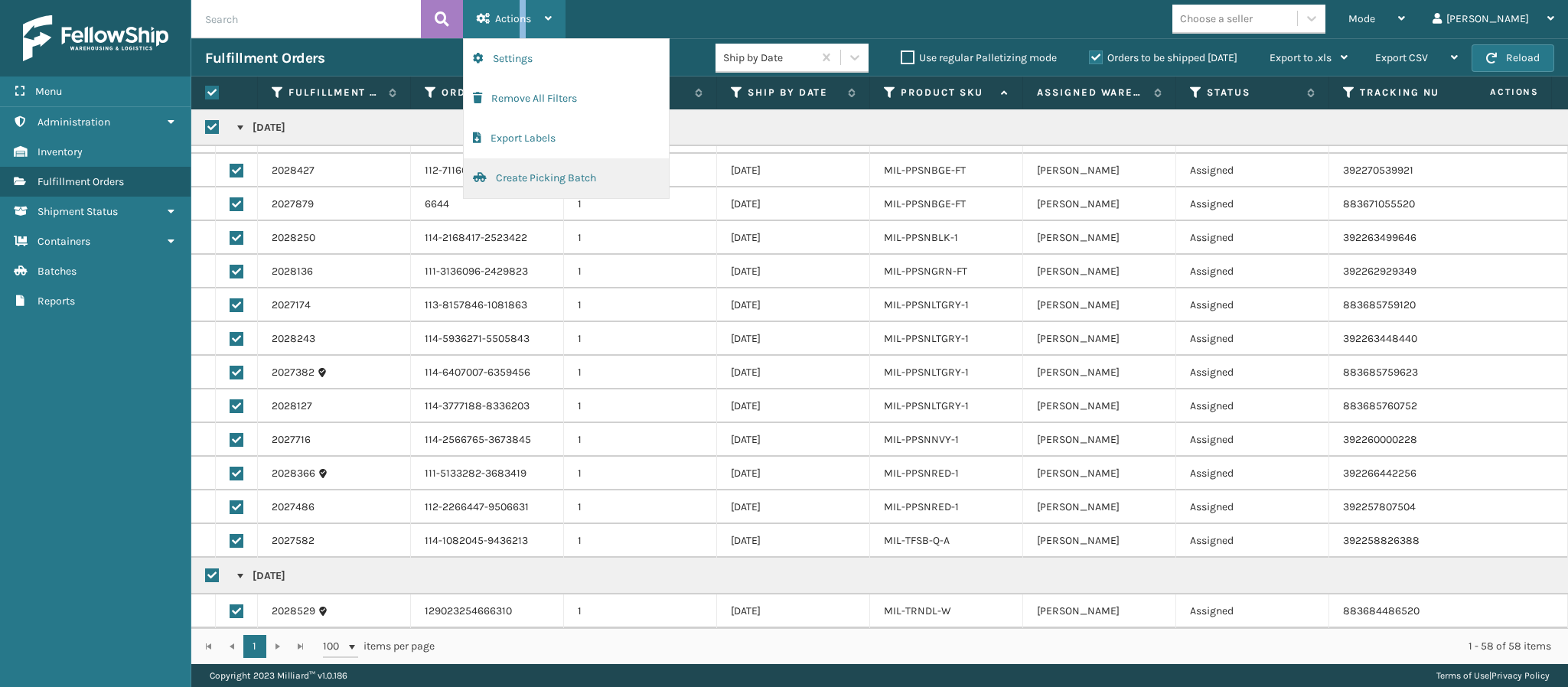
click at [510, 182] on button "Create Picking Batch" at bounding box center [566, 179] width 205 height 40
